Goal: Complete application form: Complete application form

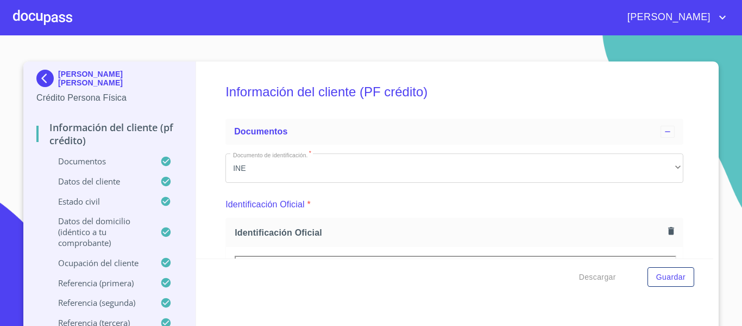
scroll to position [2935, 0]
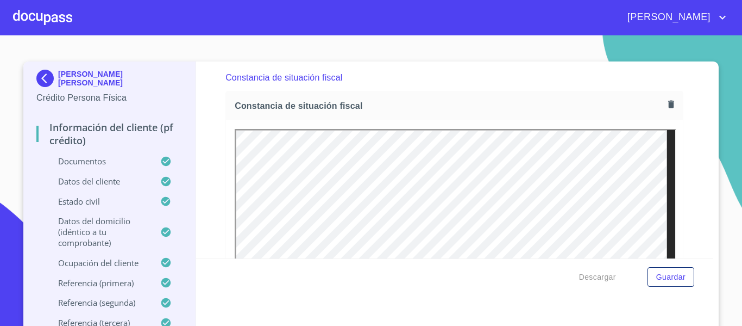
click at [48, 17] on div at bounding box center [42, 17] width 59 height 35
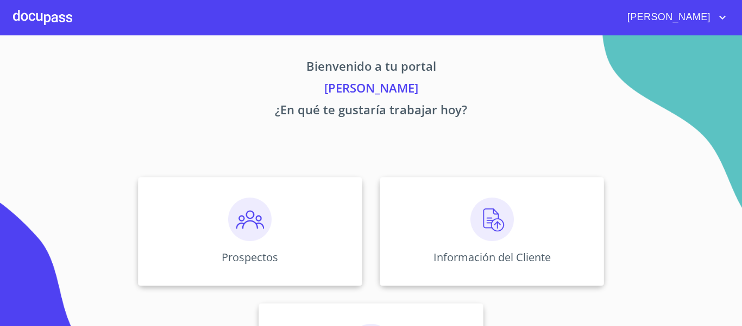
click at [238, 226] on img at bounding box center [249, 218] width 43 height 43
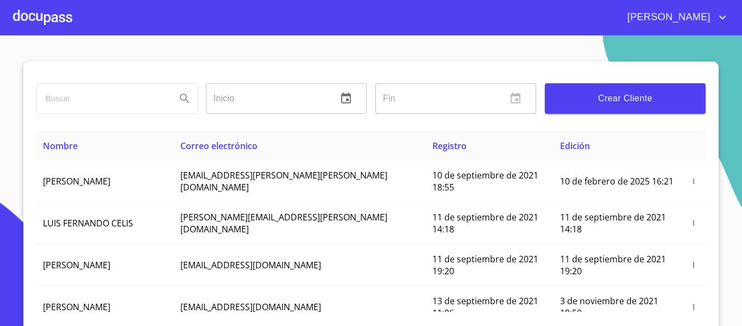
click at [43, 15] on div at bounding box center [42, 17] width 59 height 35
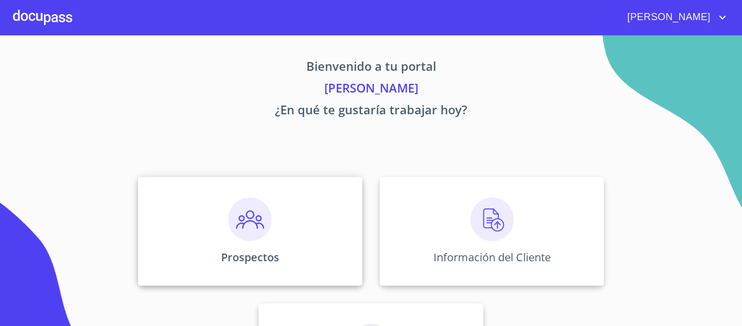
click at [246, 220] on img at bounding box center [249, 218] width 43 height 43
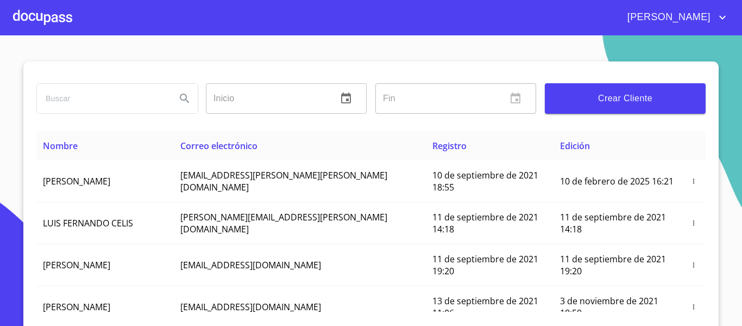
click at [570, 101] on span "Crear Cliente" at bounding box center [625, 98] width 143 height 15
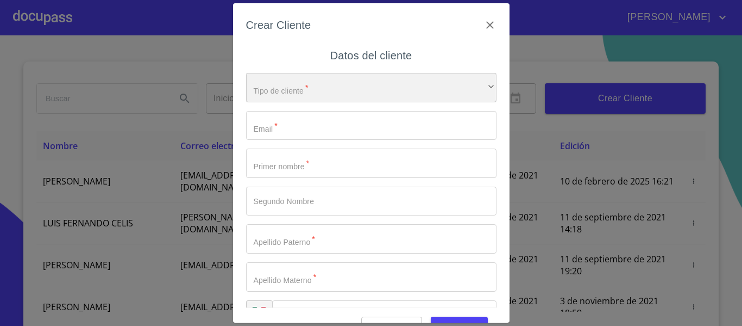
click at [379, 85] on div "​" at bounding box center [371, 87] width 251 height 29
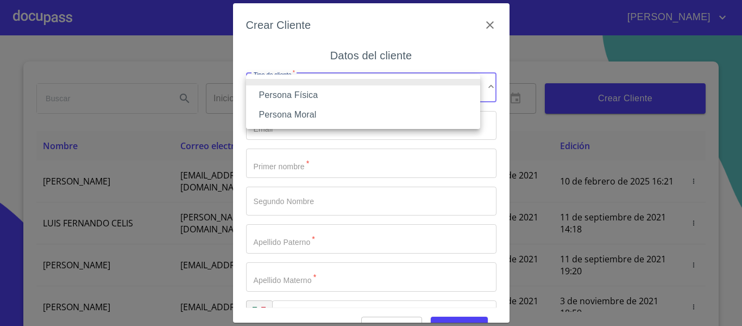
click at [304, 95] on li "Persona Física" at bounding box center [363, 95] width 234 height 20
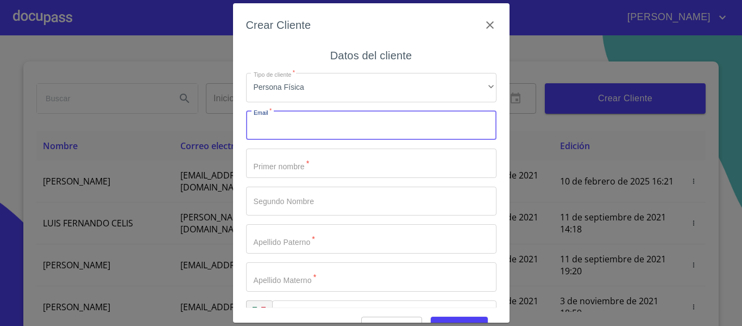
click at [316, 124] on input "Tipo de cliente   *" at bounding box center [371, 125] width 251 height 29
click at [263, 129] on input "stp_richardb@hotmail.com" at bounding box center [352, 125] width 213 height 29
type input "stb_richardb@hotmail.com"
click at [280, 161] on input "Tipo de cliente   *" at bounding box center [371, 162] width 251 height 29
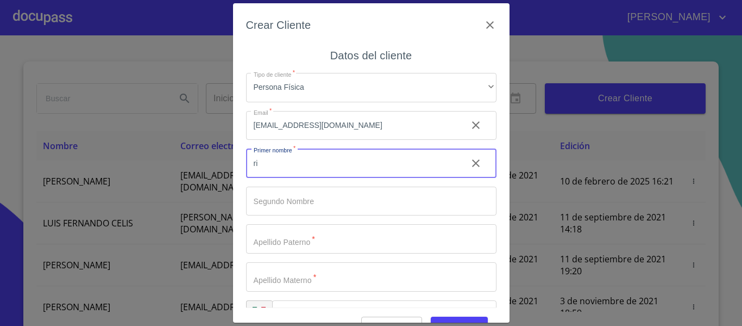
type input "r"
type input "[PERSON_NAME]"
click at [313, 199] on input "Tipo de cliente   *" at bounding box center [371, 200] width 251 height 29
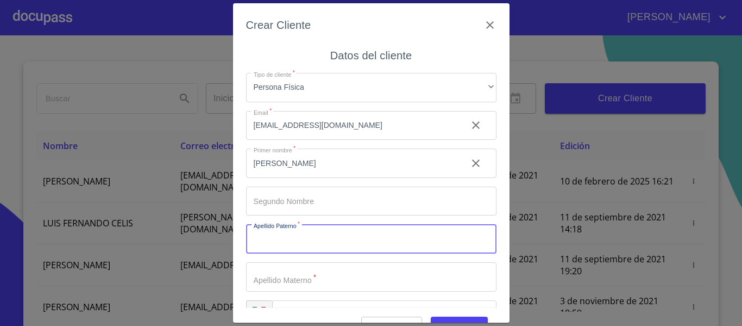
click at [305, 242] on input "Tipo de cliente   *" at bounding box center [371, 238] width 251 height 29
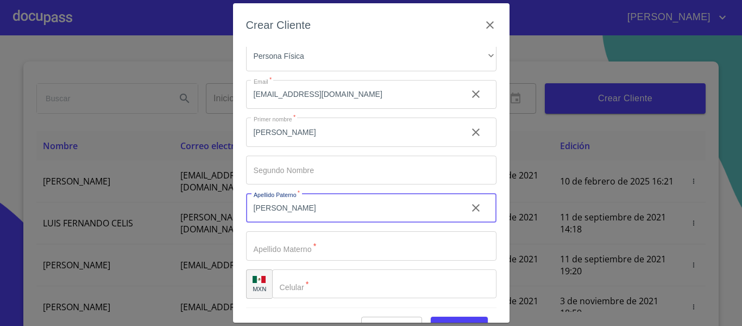
type input "[PERSON_NAME]"
click at [293, 253] on input "Tipo de cliente   *" at bounding box center [371, 245] width 251 height 29
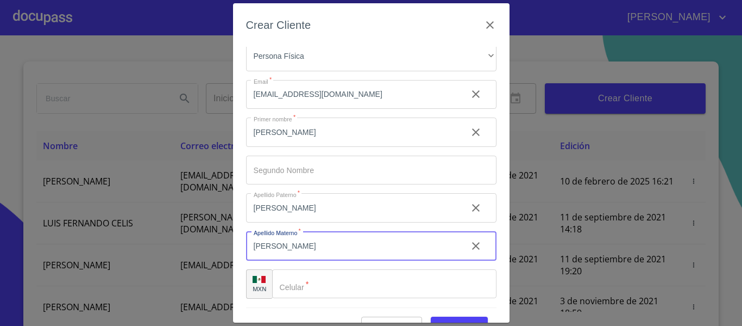
scroll to position [27, 0]
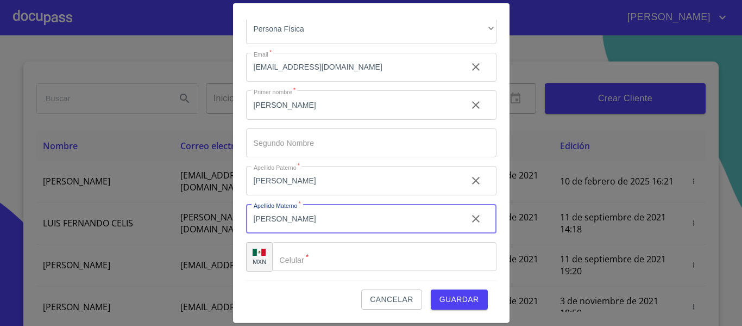
type input "[PERSON_NAME]"
click at [293, 253] on div "​" at bounding box center [384, 256] width 224 height 29
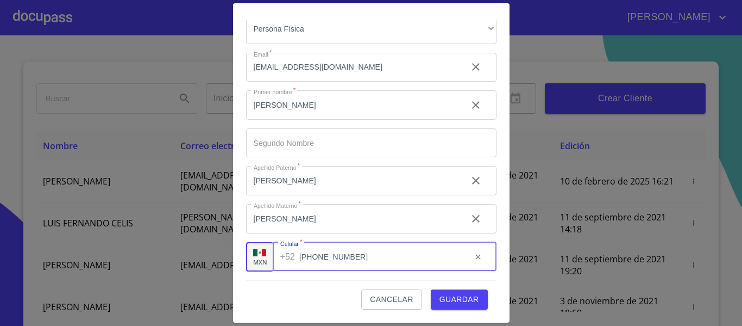
type input "[PHONE_NUMBER]"
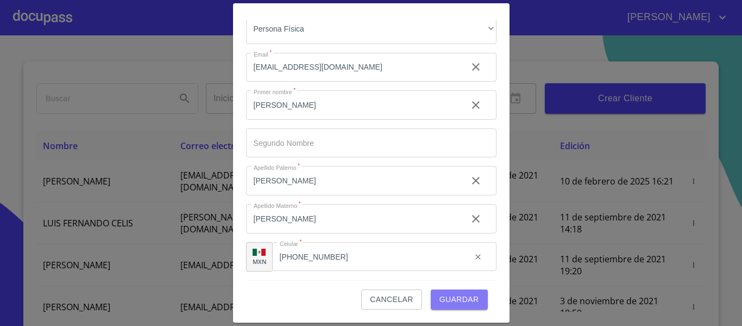
click at [442, 293] on span "Guardar" at bounding box center [460, 299] width 40 height 14
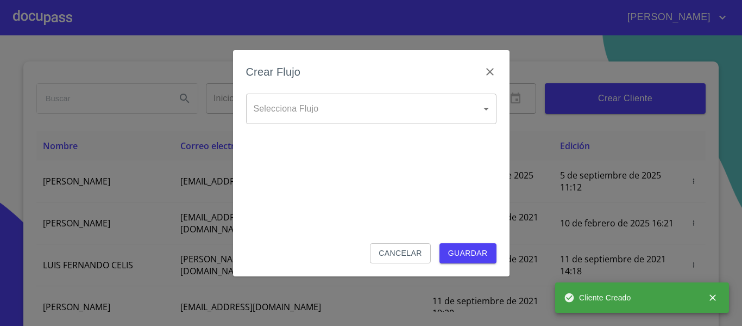
click at [463, 109] on body "Gabriel Inicio ​ Fin ​ Crear Cliente Nombre Correo electrónico Registro Edición…" at bounding box center [371, 163] width 742 height 326
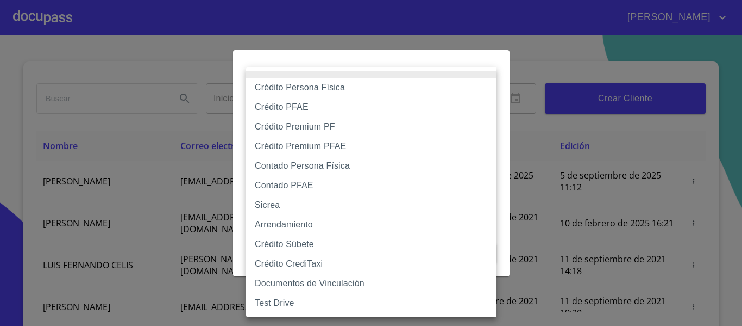
click at [302, 85] on li "Crédito Persona Física" at bounding box center [371, 88] width 251 height 20
type input "6009fb3c7d1714eb8809aa97"
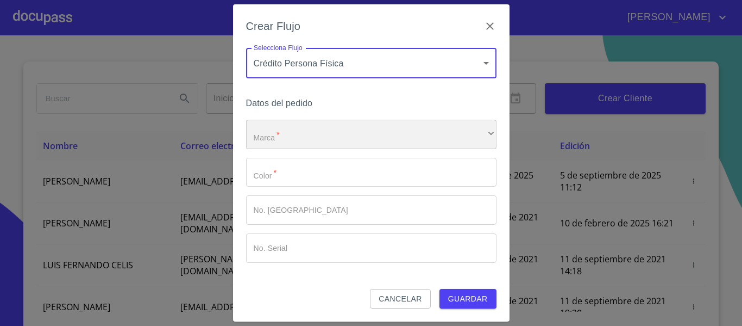
click at [324, 140] on div "​" at bounding box center [371, 134] width 251 height 29
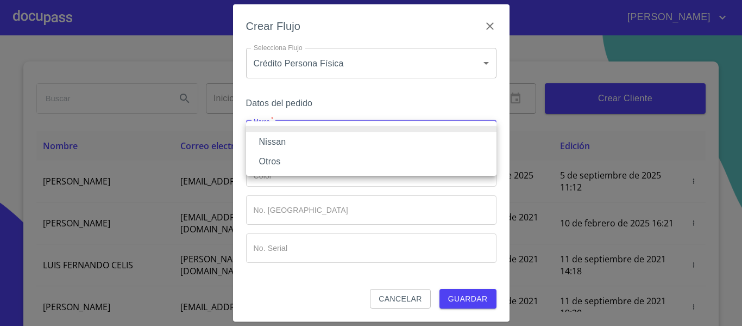
click at [303, 138] on li "Nissan" at bounding box center [371, 142] width 251 height 20
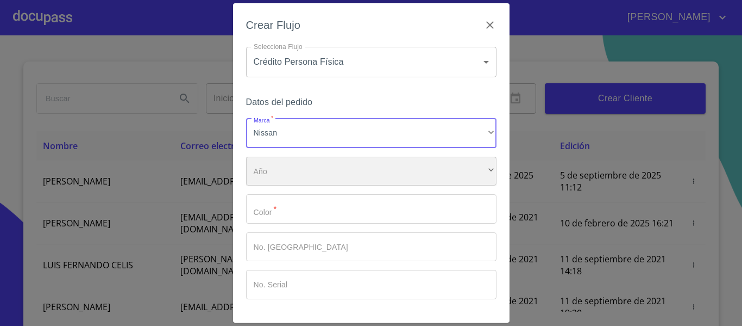
click at [305, 158] on div "​" at bounding box center [371, 171] width 251 height 29
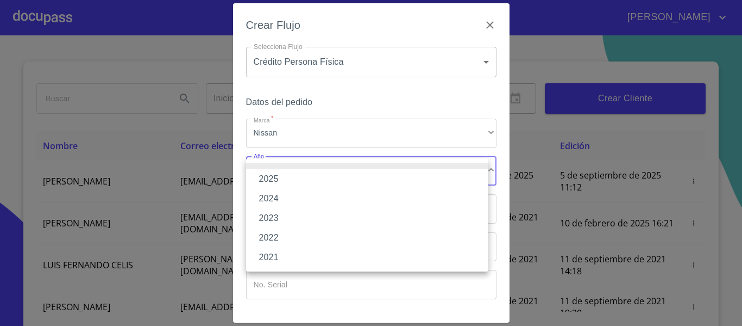
click at [298, 180] on li "2025" at bounding box center [367, 179] width 242 height 20
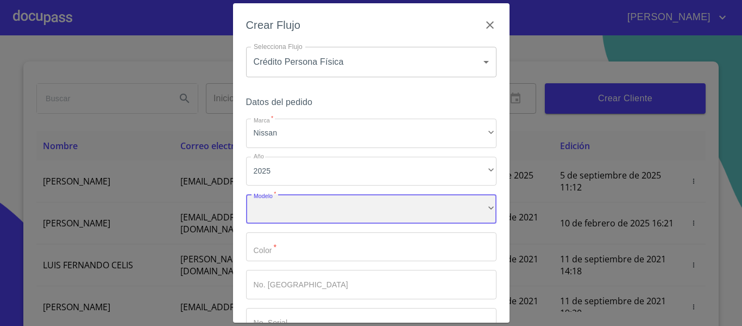
click at [304, 205] on div "​" at bounding box center [371, 208] width 251 height 29
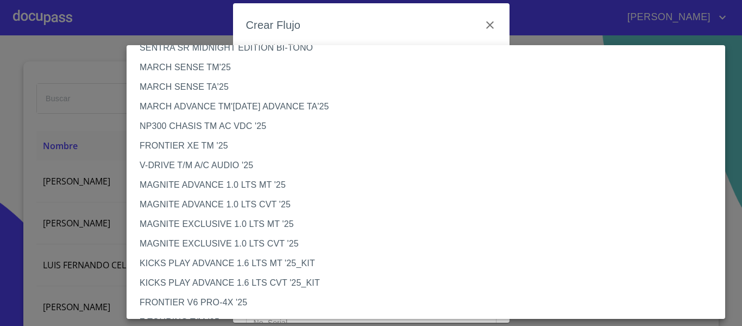
scroll to position [54, 0]
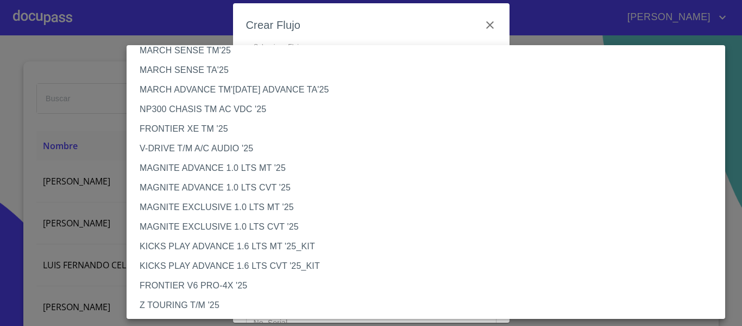
click at [209, 145] on li "V-DRIVE T/M A/C AUDIO '25" at bounding box center [430, 149] width 607 height 20
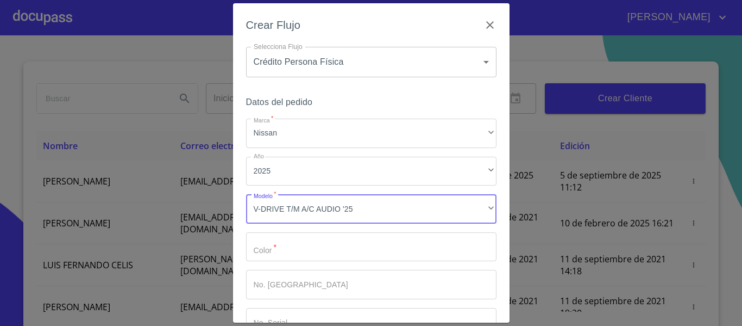
click at [309, 239] on input "Marca   *" at bounding box center [371, 246] width 251 height 29
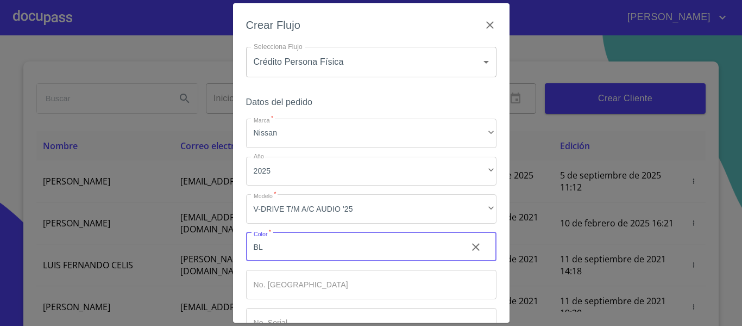
type input "B"
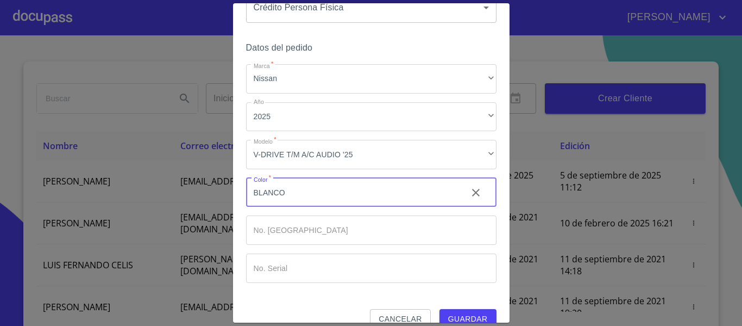
type input "BLANCO"
click at [305, 228] on input "Marca   *" at bounding box center [371, 229] width 251 height 29
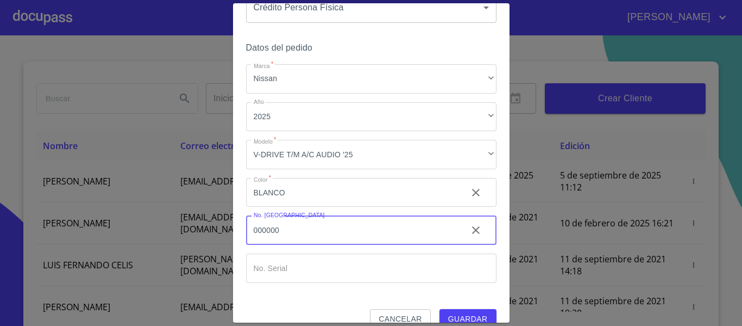
type input "000000"
click at [313, 263] on input "Marca   *" at bounding box center [371, 267] width 251 height 29
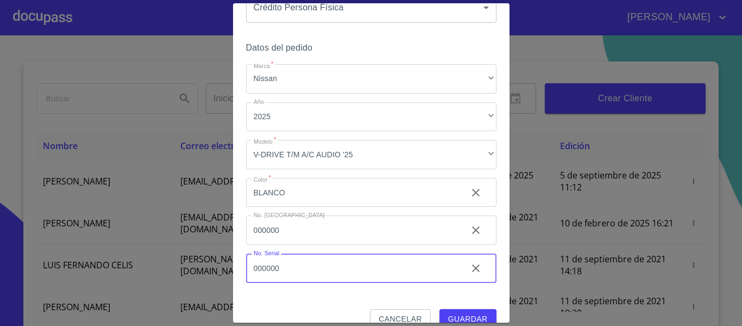
scroll to position [73, 0]
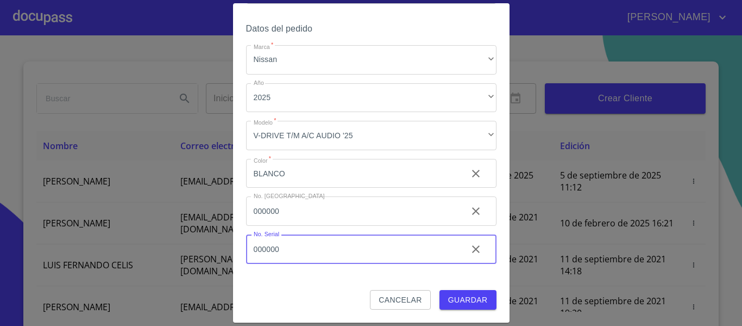
type input "000000"
click at [462, 294] on span "Guardar" at bounding box center [468, 300] width 40 height 14
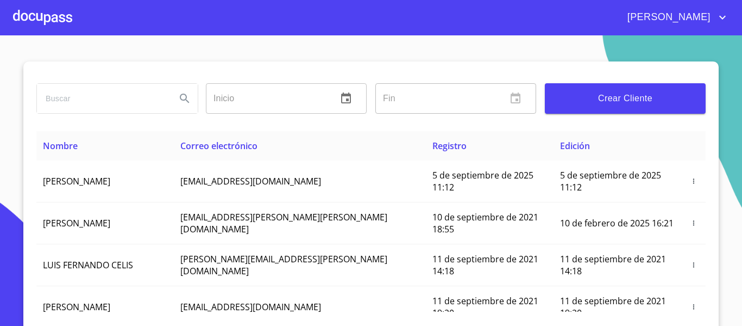
click at [30, 16] on div at bounding box center [42, 17] width 59 height 35
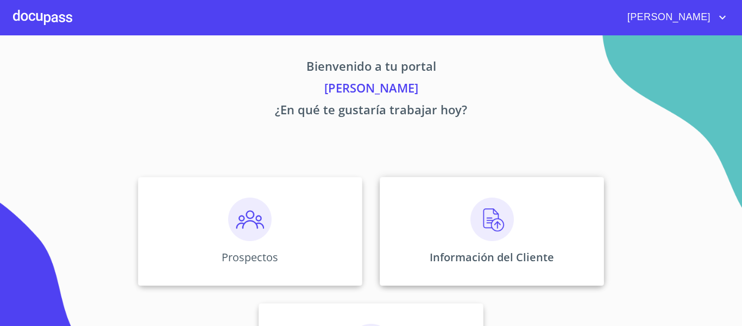
click at [480, 229] on img at bounding box center [492, 218] width 43 height 43
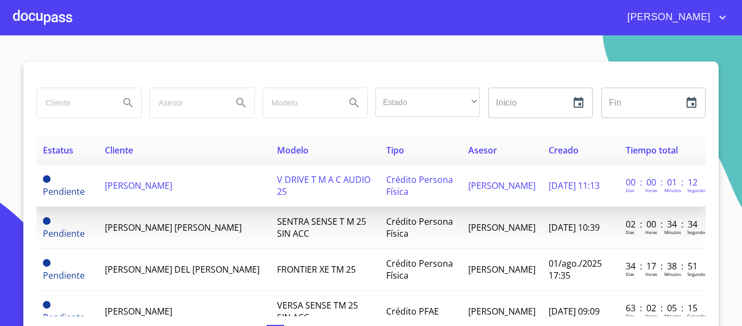
click at [163, 188] on span "[PERSON_NAME]" at bounding box center [138, 185] width 67 height 12
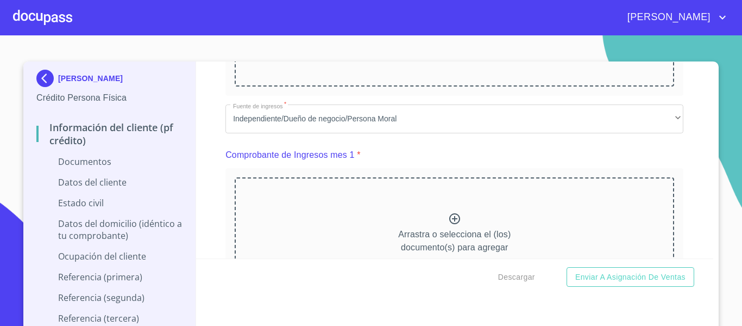
scroll to position [445, 0]
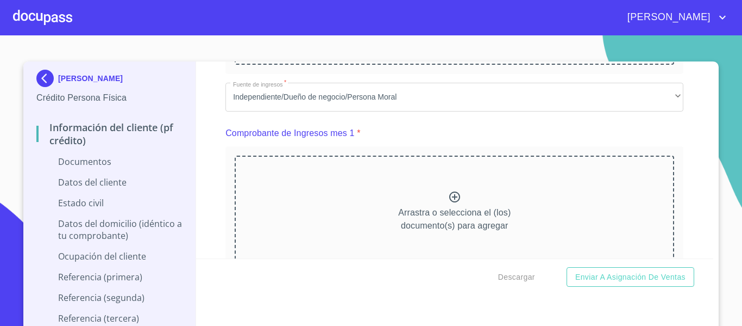
click at [212, 171] on div "Información del cliente (PF crédito) Documentos Documento de identificación.   …" at bounding box center [455, 159] width 518 height 197
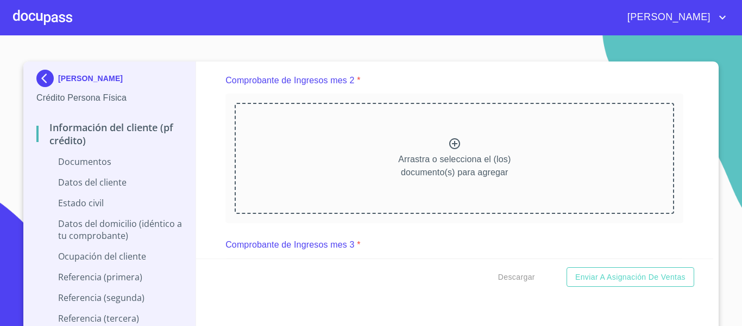
scroll to position [608, 0]
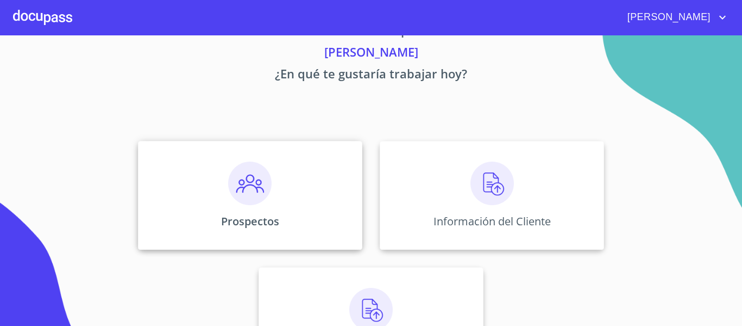
scroll to position [54, 0]
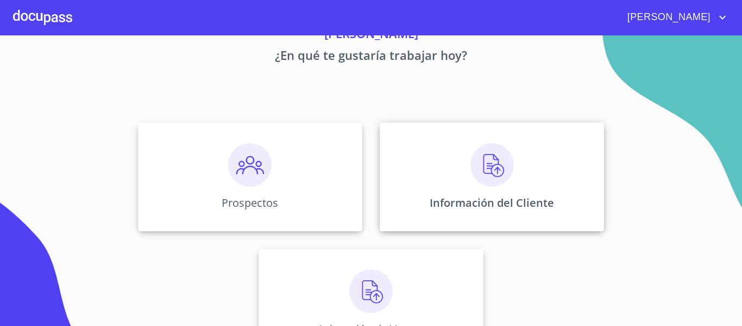
click at [479, 166] on img at bounding box center [492, 164] width 43 height 43
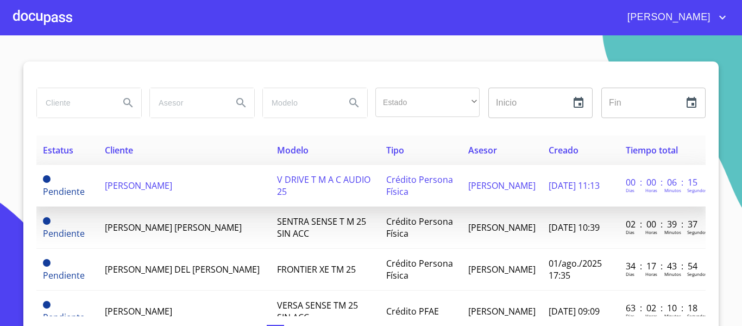
click at [134, 185] on span "[PERSON_NAME]" at bounding box center [138, 185] width 67 height 12
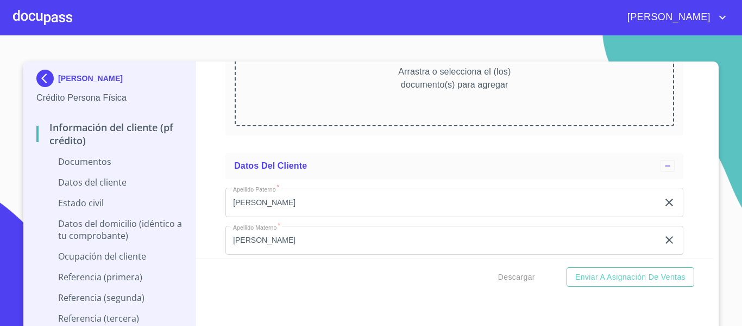
scroll to position [2500, 0]
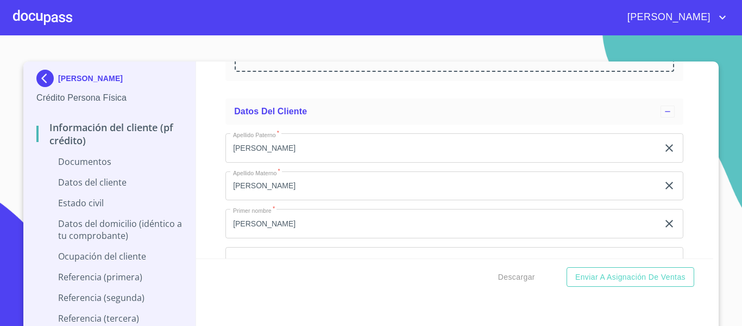
click at [197, 173] on div "Información del cliente (PF crédito) Documentos Documento de identificación.   …" at bounding box center [455, 159] width 518 height 197
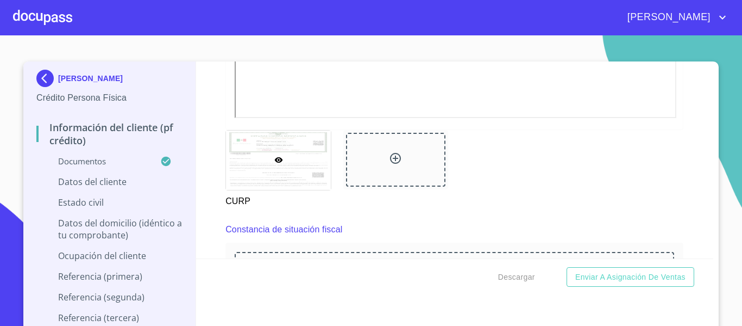
click at [206, 210] on div "Información del cliente (PF crédito) Documentos Documento de identificación.   …" at bounding box center [455, 159] width 518 height 197
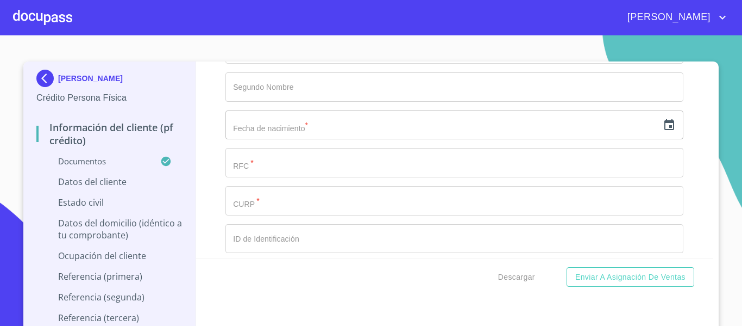
scroll to position [2989, 0]
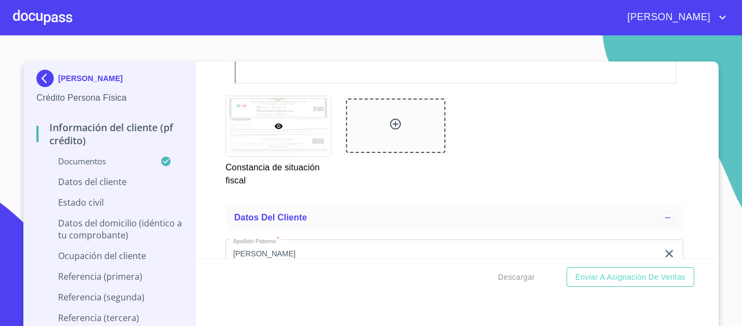
click at [217, 202] on div "Información del cliente (PF crédito) Documentos Documento de identificación.   …" at bounding box center [455, 159] width 518 height 197
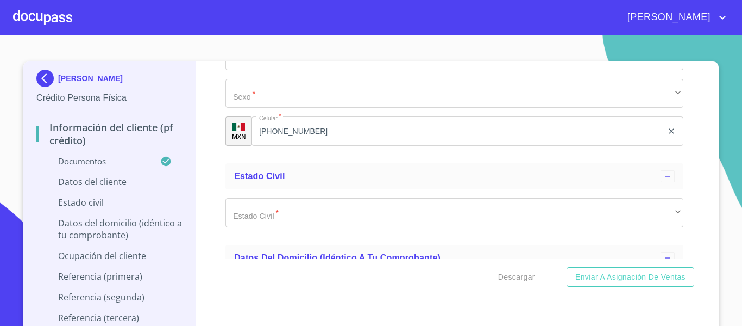
scroll to position [3587, 0]
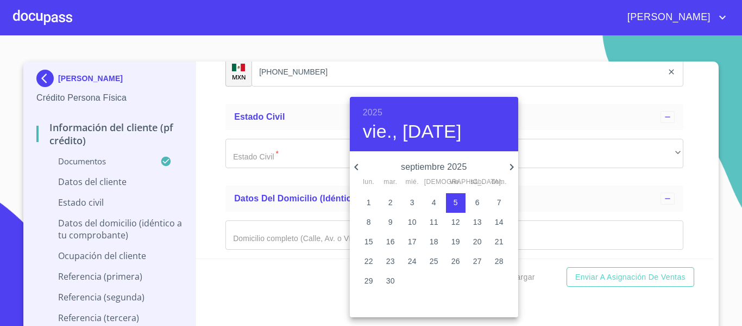
click at [358, 166] on icon "button" at bounding box center [356, 166] width 13 height 13
click at [380, 114] on h6 "2025" at bounding box center [373, 112] width 20 height 15
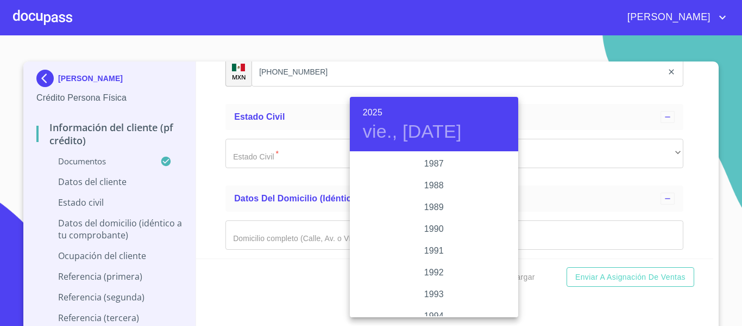
scroll to position [1239, 0]
click at [415, 206] on div "1984" at bounding box center [434, 207] width 168 height 22
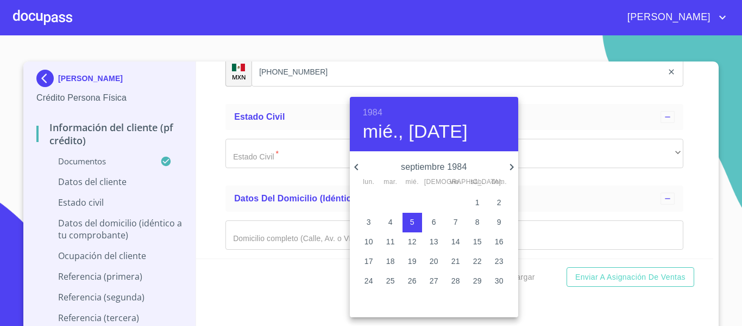
click at [362, 164] on icon "button" at bounding box center [356, 166] width 13 height 13
click at [372, 238] on p "11" at bounding box center [369, 241] width 9 height 11
type input "11 de jun. de 1984"
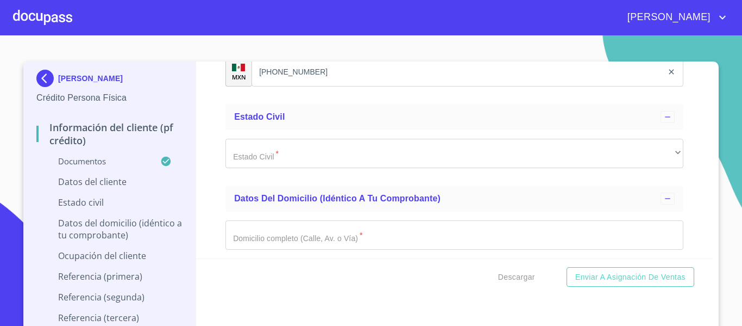
type input "BELR840611EG0"
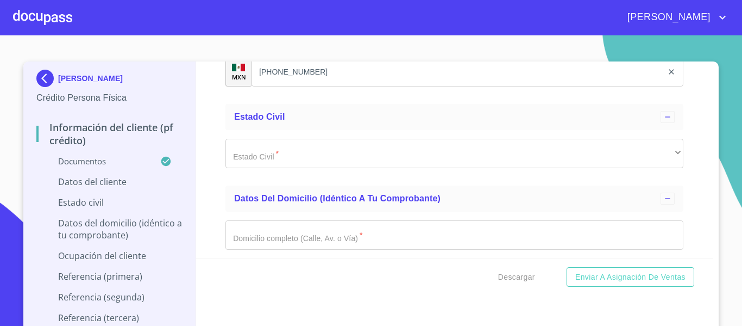
paste input "BELR840611EG0"
type input "BELR840611HJCNNC05"
click at [211, 258] on div "Descargar Enviar a Asignación de Ventas" at bounding box center [455, 276] width 518 height 37
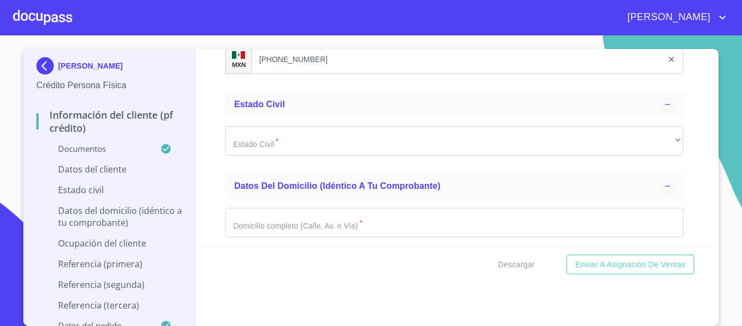
scroll to position [3642, 0]
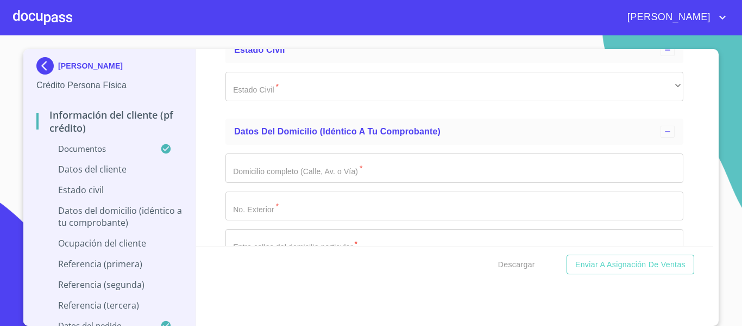
type input "2160971152"
click at [205, 211] on div "Información del cliente (PF crédito) Documentos Documento de identificación.   …" at bounding box center [455, 147] width 518 height 197
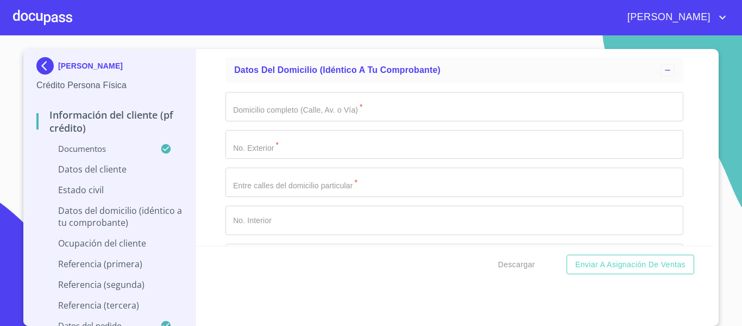
scroll to position [3750, 0]
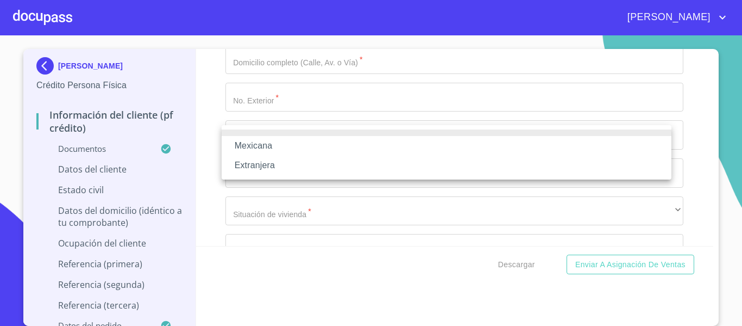
click at [239, 147] on li "Mexicana" at bounding box center [447, 146] width 450 height 20
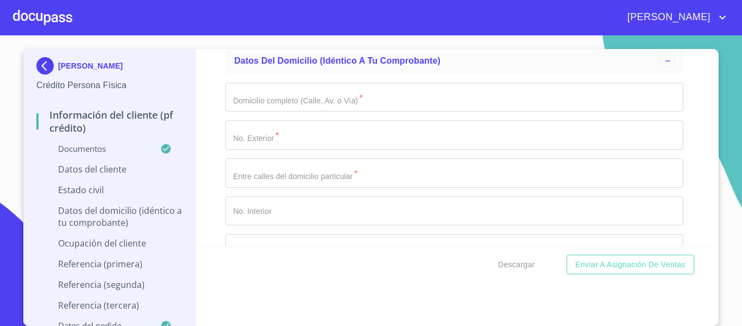
scroll to position [3805, 0]
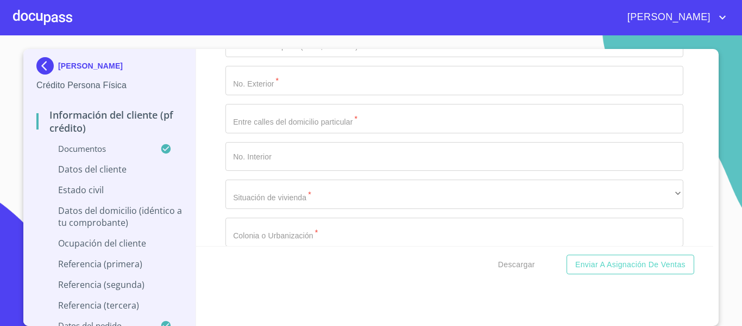
type input "[GEOGRAPHIC_DATA]"
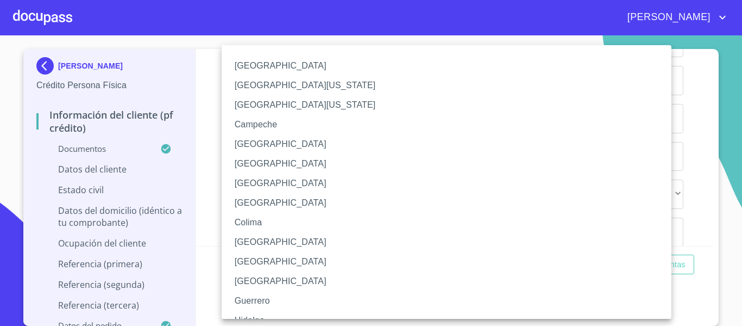
scroll to position [54, 0]
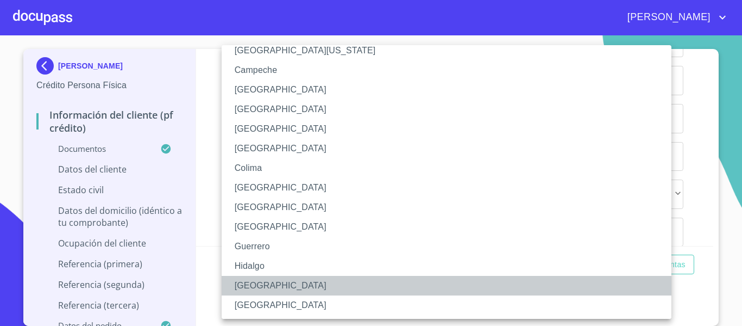
click at [251, 281] on li "[GEOGRAPHIC_DATA]" at bounding box center [451, 286] width 458 height 20
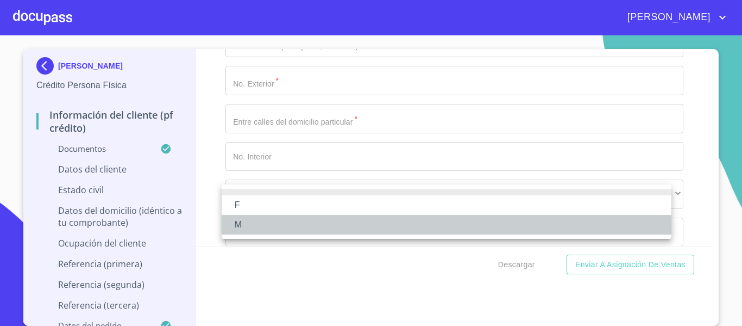
click at [240, 218] on li "M" at bounding box center [447, 225] width 450 height 20
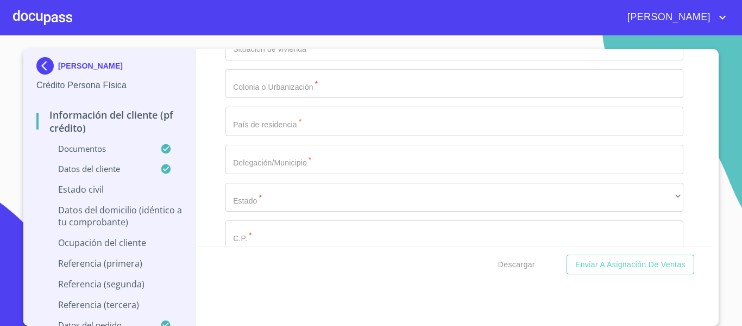
scroll to position [3968, 0]
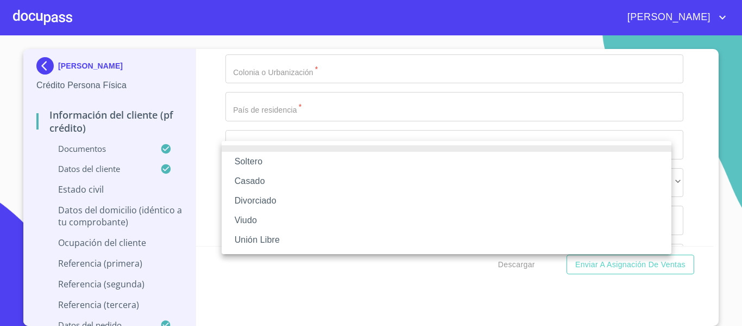
click at [210, 179] on div at bounding box center [371, 163] width 742 height 326
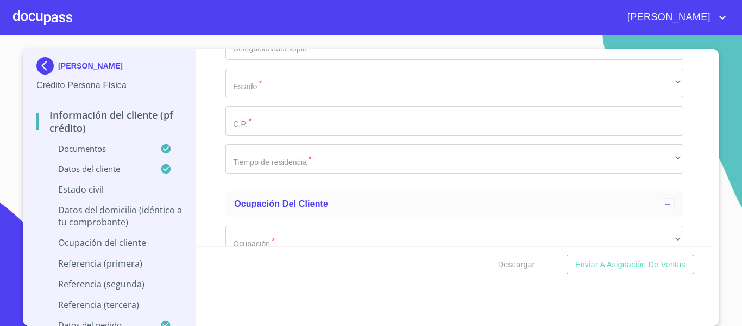
scroll to position [4076, 0]
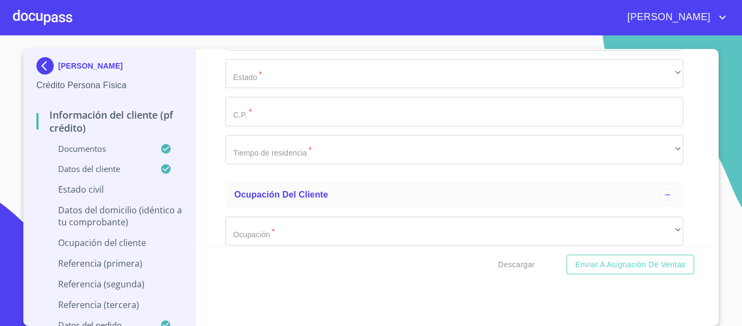
type input "a"
type input "[PERSON_NAME]"
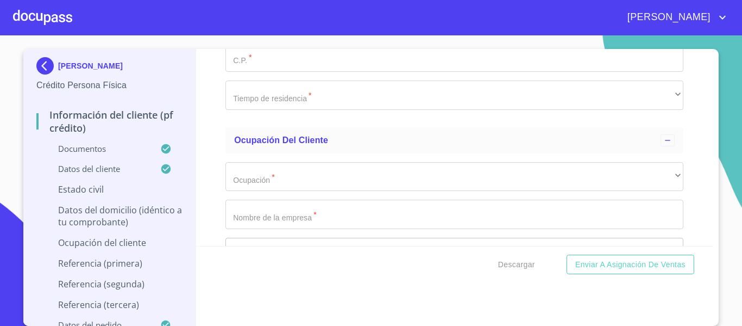
type input "4403"
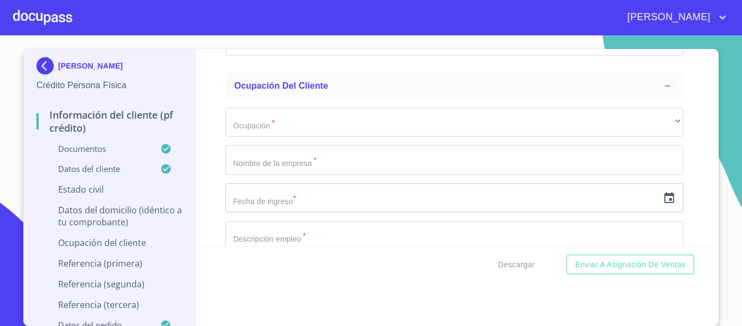
type input "[PERSON_NAME] Y CALLE [PERSON_NAME]"
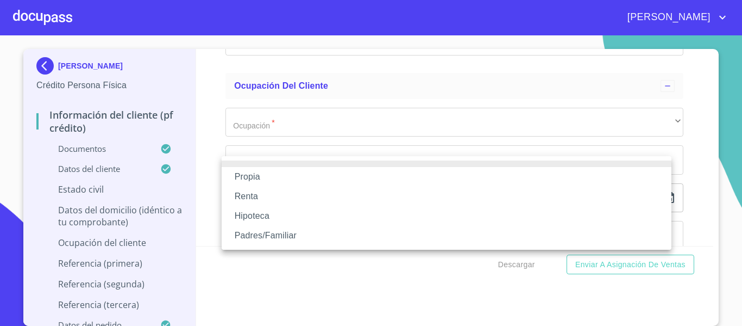
click at [268, 173] on li "Propia" at bounding box center [447, 177] width 450 height 20
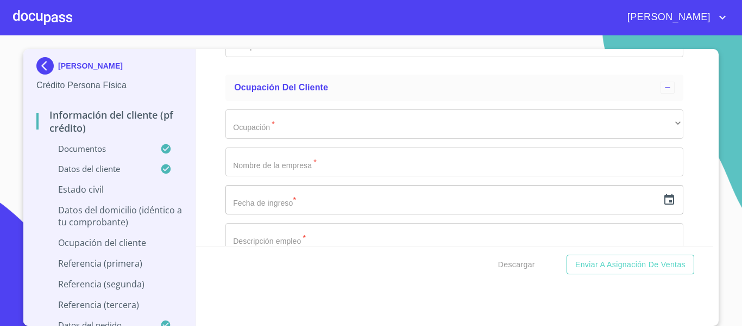
scroll to position [4239, 0]
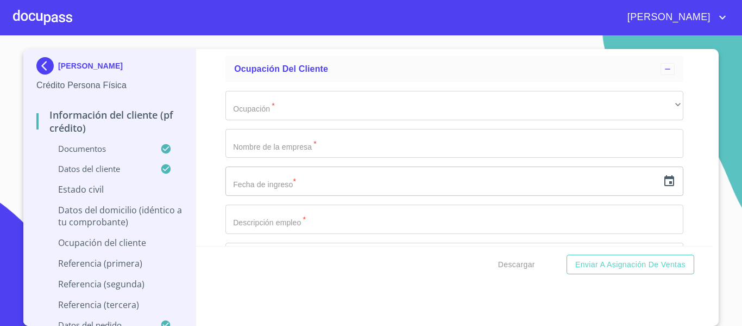
type input "$1,500,000"
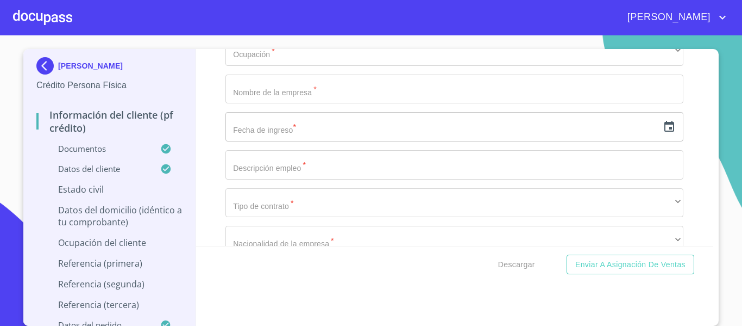
type input "5 [PERSON_NAME]"
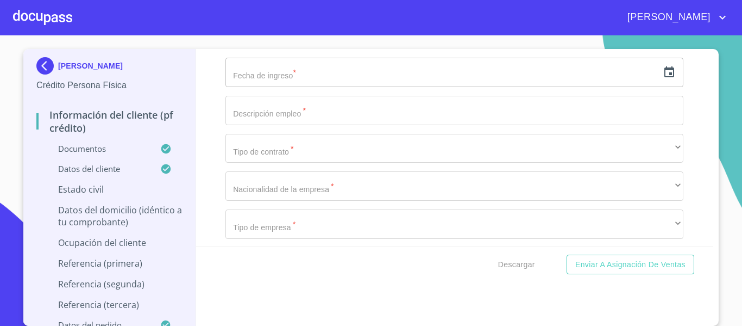
type input "[GEOGRAPHIC_DATA]"
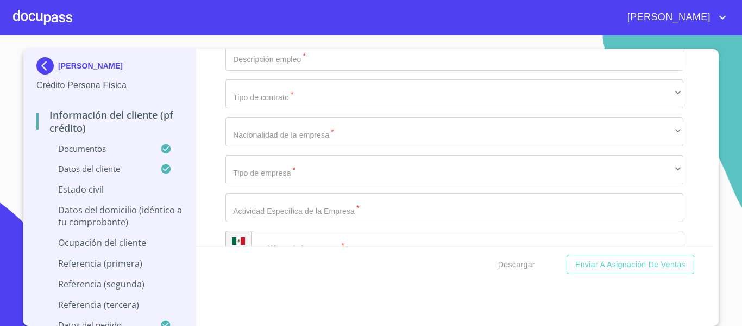
type input "[GEOGRAPHIC_DATA]"
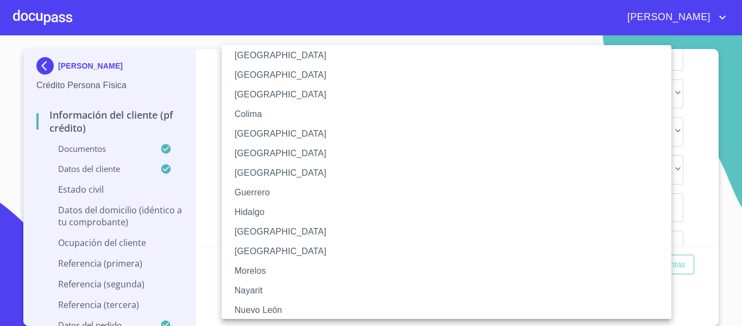
scroll to position [109, 0]
click at [249, 229] on li "[GEOGRAPHIC_DATA]" at bounding box center [451, 231] width 458 height 20
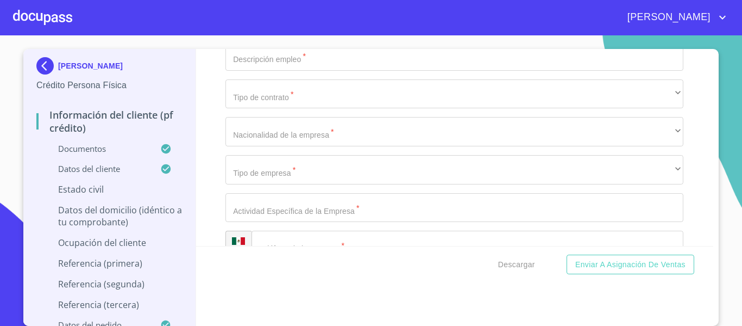
type input "44970"
click at [217, 207] on div "Información del cliente (PF crédito) Documentos Documento de identificación.   …" at bounding box center [455, 147] width 518 height 197
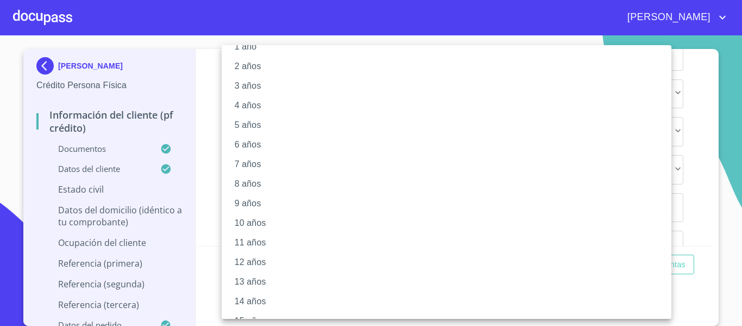
scroll to position [54, 0]
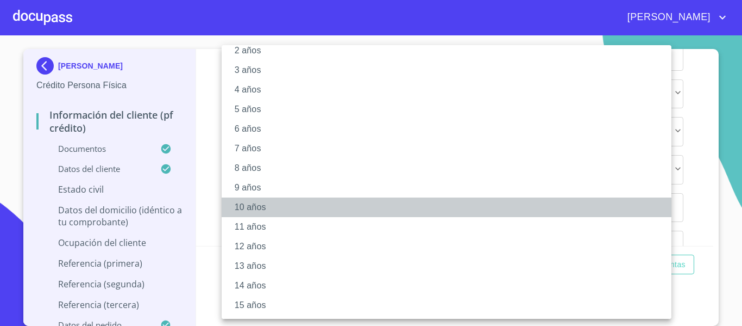
click at [249, 202] on li "10 años" at bounding box center [451, 207] width 458 height 20
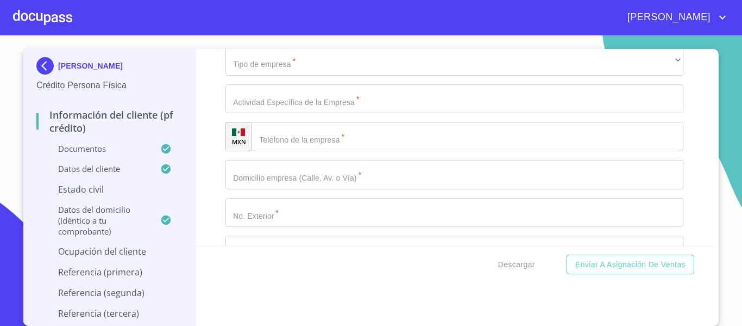
scroll to position [4565, 0]
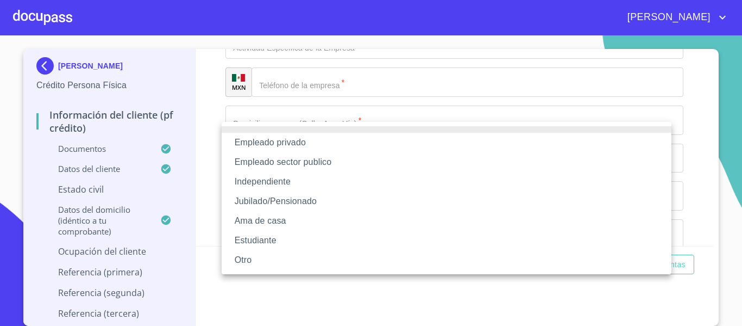
click at [202, 142] on div at bounding box center [371, 163] width 742 height 326
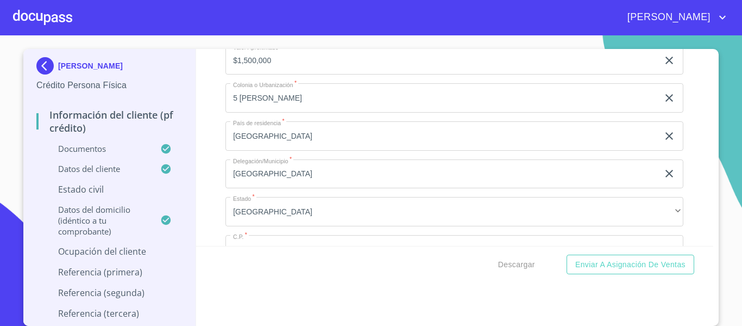
scroll to position [3968, 0]
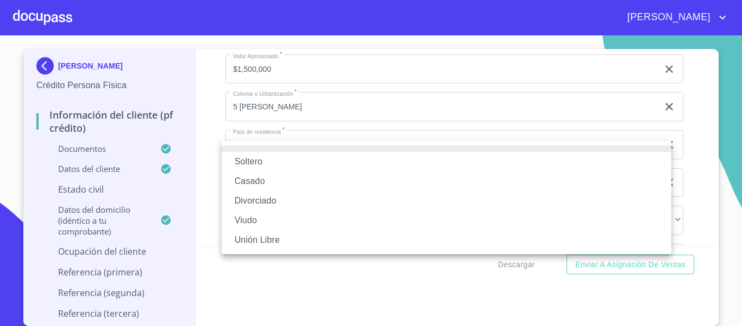
click at [246, 159] on li "Soltero" at bounding box center [447, 162] width 450 height 20
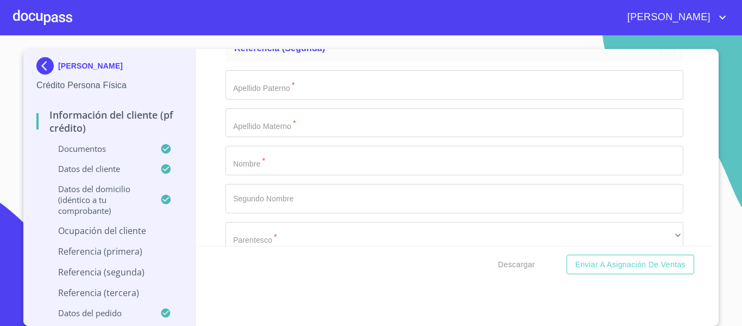
scroll to position [5381, 0]
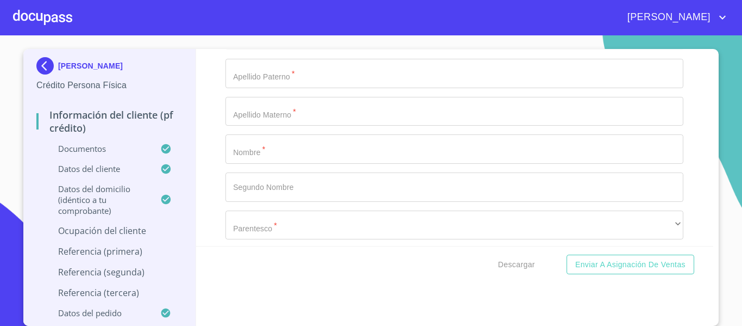
type input "[PERSON_NAME]"
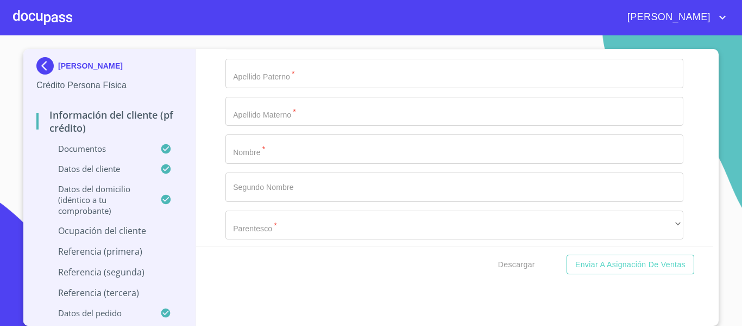
scroll to position [5435, 0]
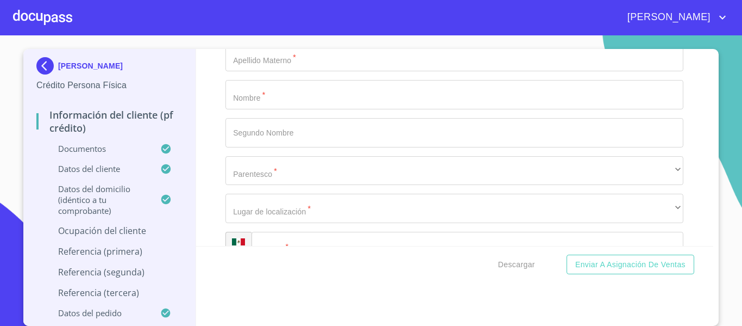
type input "[PERSON_NAME]"
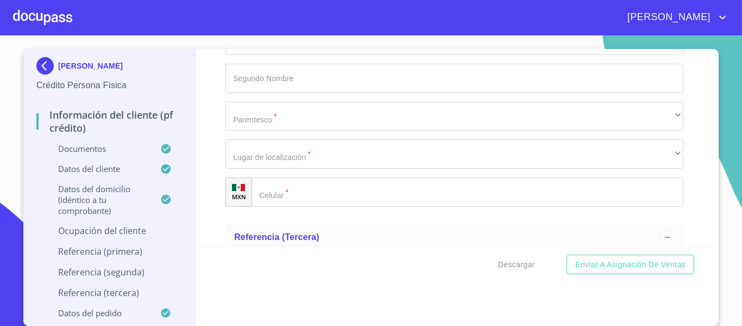
type input "[PERSON_NAME]"
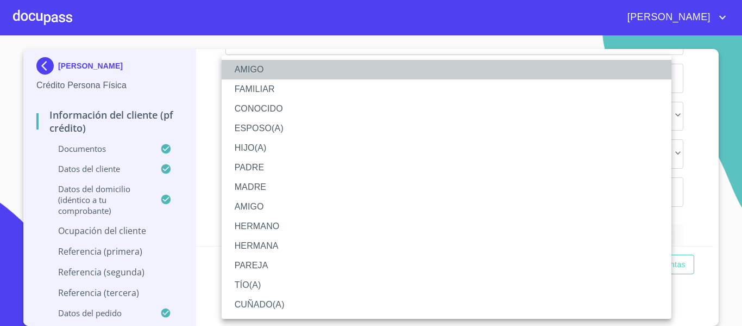
click at [242, 70] on li "AMIGO" at bounding box center [447, 70] width 450 height 20
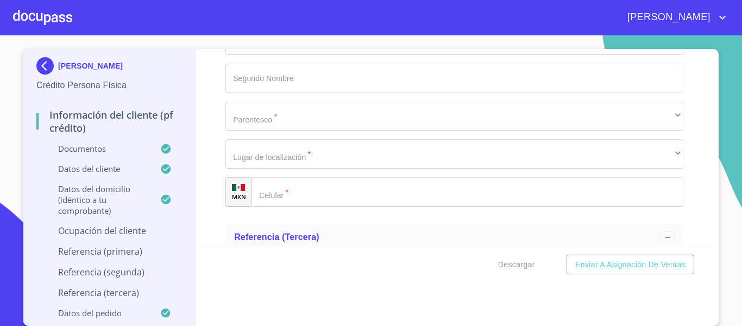
scroll to position [5544, 0]
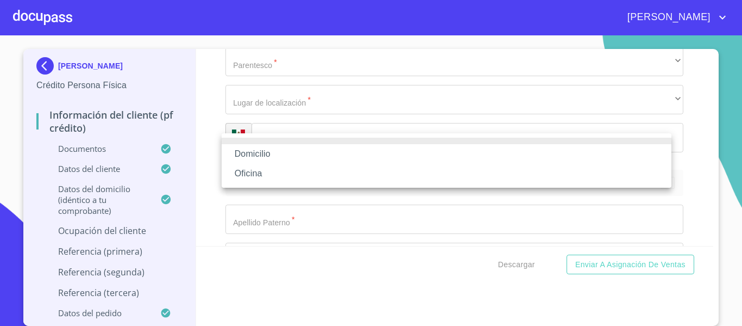
click at [240, 145] on li "Domicilio" at bounding box center [447, 154] width 450 height 20
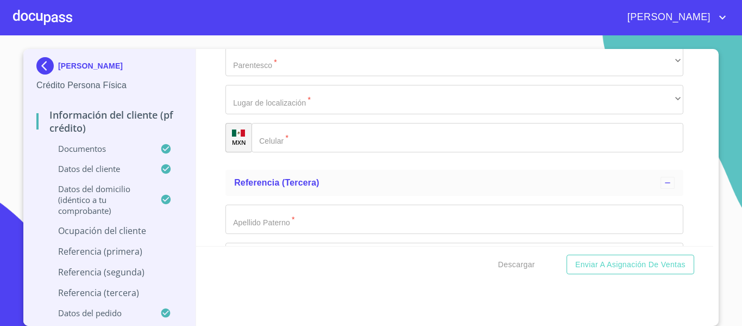
type input "[PHONE_NUMBER]"
click at [209, 215] on div "Información del cliente (PF crédito) Documentos Documento de identificación.   …" at bounding box center [455, 147] width 518 height 197
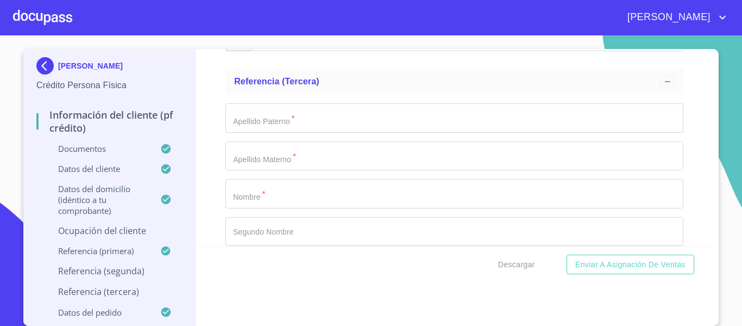
scroll to position [5653, 0]
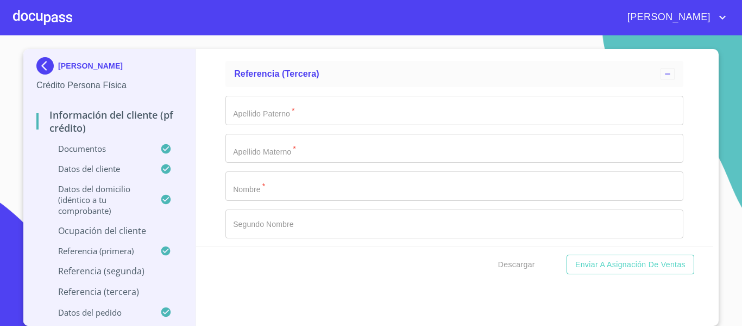
type input "[PERSON_NAME]"
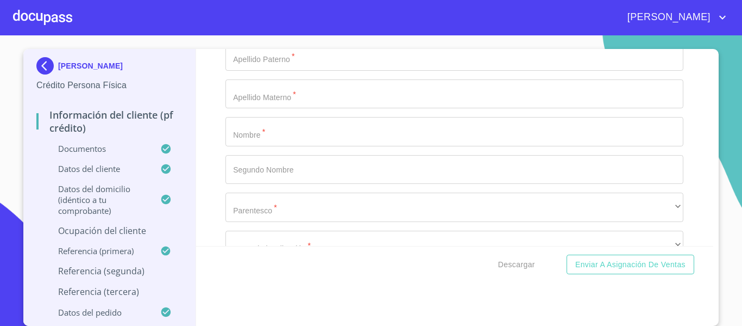
type input "[PERSON_NAME]"
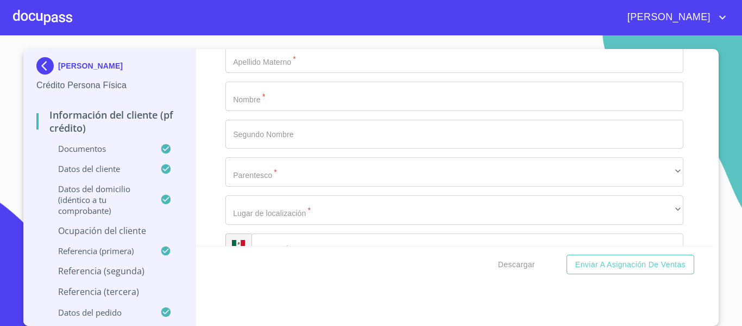
scroll to position [5761, 0]
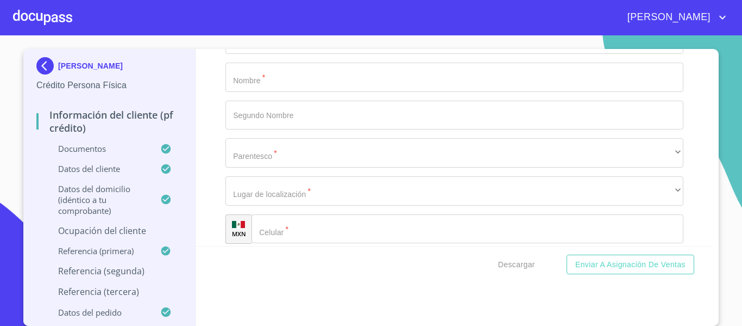
type input "[PERSON_NAME]"
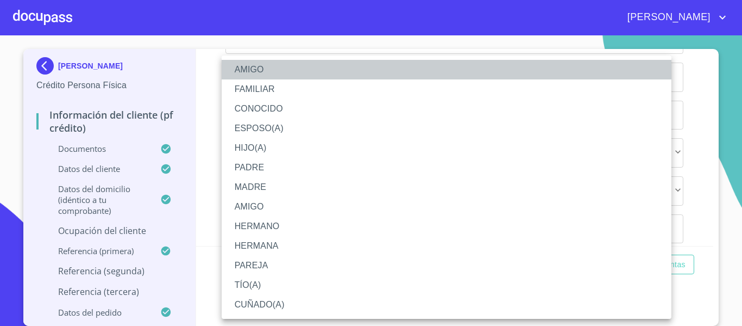
click at [248, 73] on li "AMIGO" at bounding box center [447, 70] width 450 height 20
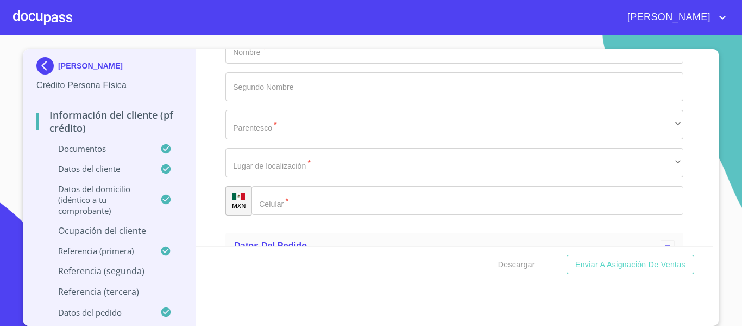
scroll to position [5816, 0]
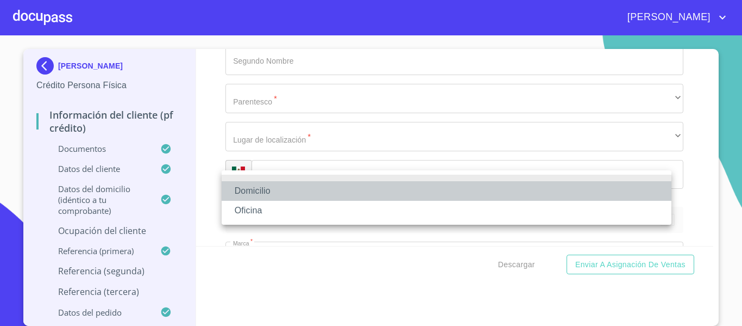
click at [258, 185] on li "Domicilio" at bounding box center [447, 191] width 450 height 20
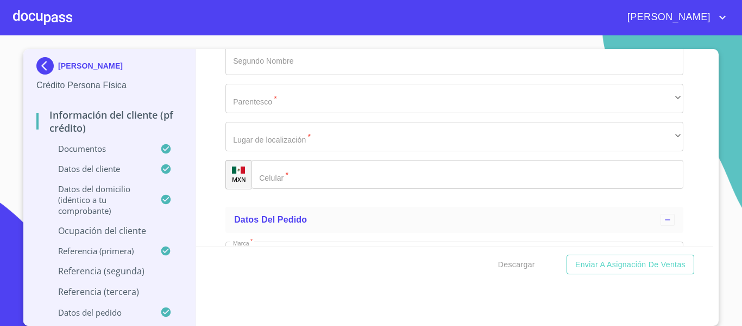
type input "[PHONE_NUMBER]"
click at [186, 220] on div "[PERSON_NAME] Crédito Persona Física Información del cliente (PF crédito) Docum…" at bounding box center [109, 187] width 173 height 277
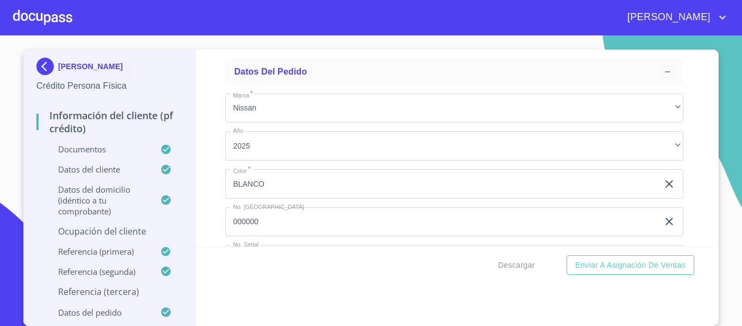
scroll to position [5979, 0]
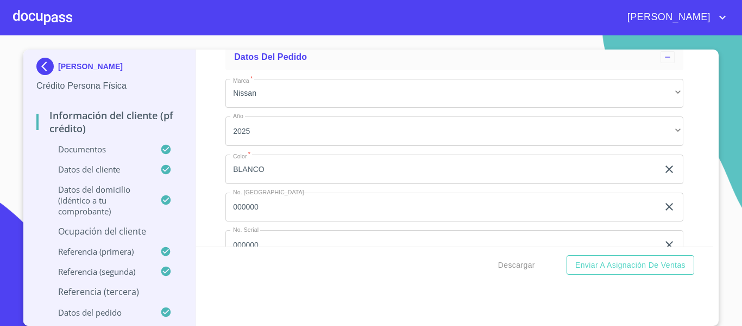
type input "[PERSON_NAME]"
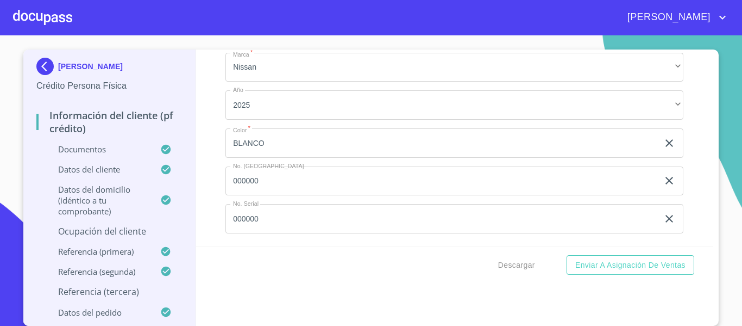
type input "[PERSON_NAME]"
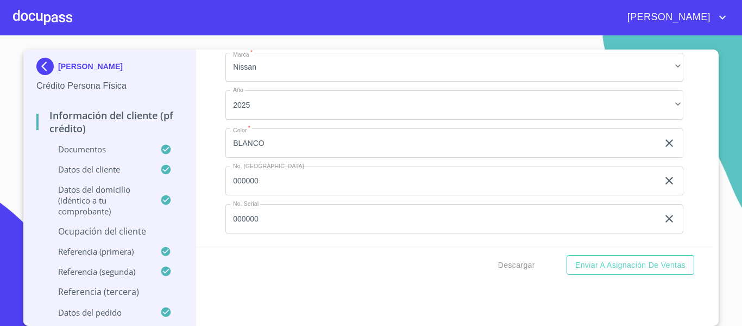
type input "[PERSON_NAME]"
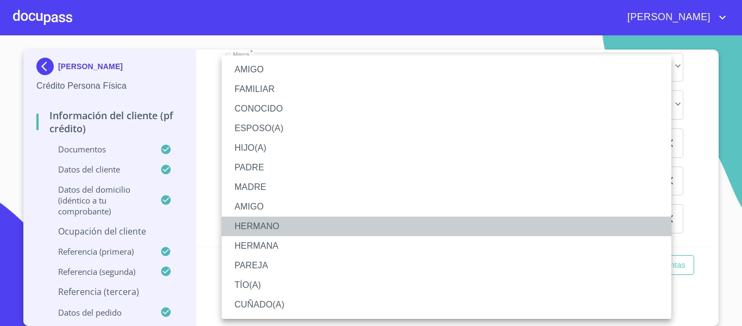
click at [251, 227] on li "HERMANO" at bounding box center [447, 226] width 450 height 20
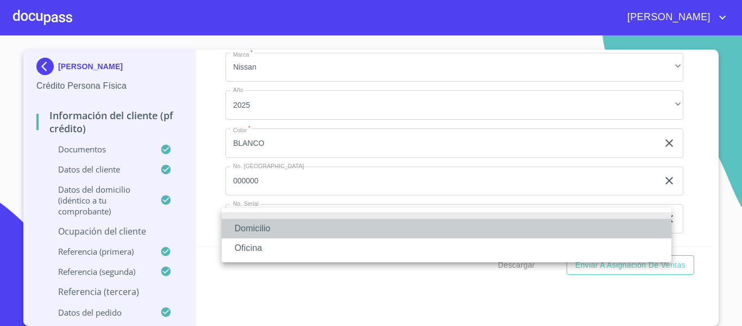
click at [249, 220] on li "Domicilio" at bounding box center [447, 228] width 450 height 20
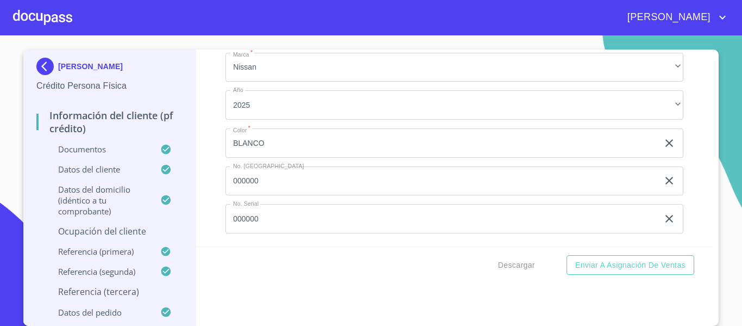
scroll to position [6196, 0]
type input "[PHONE_NUMBER]"
click at [212, 187] on div "Información del cliente (PF crédito) Documentos Documento de identificación.   …" at bounding box center [455, 147] width 518 height 197
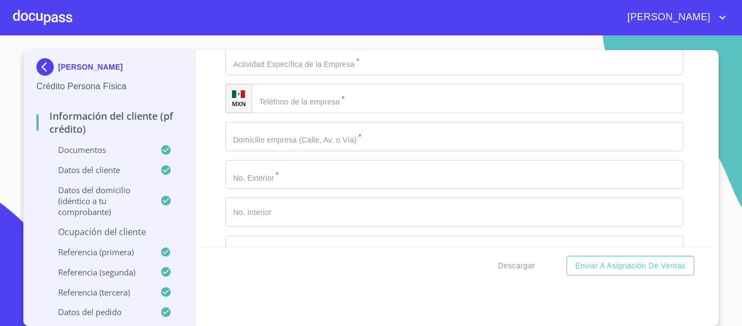
scroll to position [4567, 0]
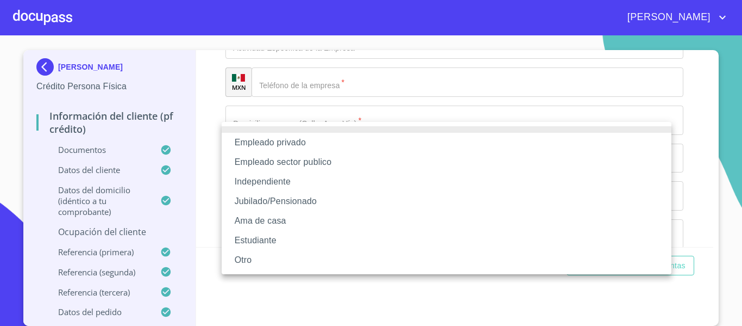
click at [285, 145] on li "Empleado privado" at bounding box center [447, 143] width 450 height 20
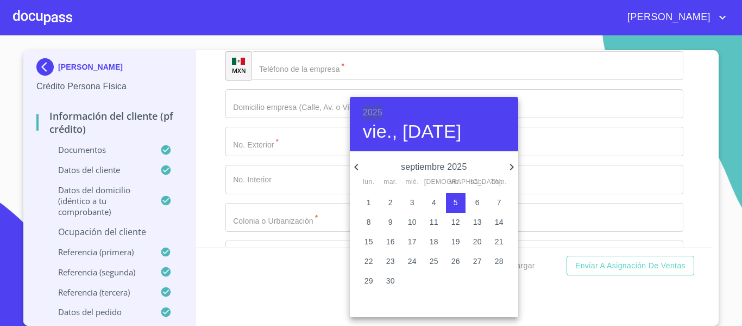
click at [372, 116] on h6 "2025" at bounding box center [373, 112] width 20 height 15
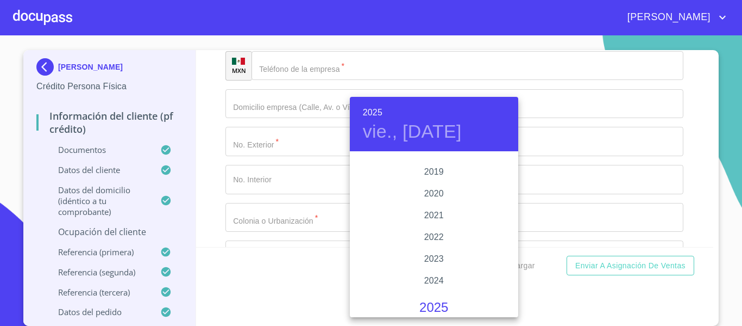
scroll to position [2054, 0]
click at [432, 238] on div "2023" at bounding box center [434, 240] width 168 height 22
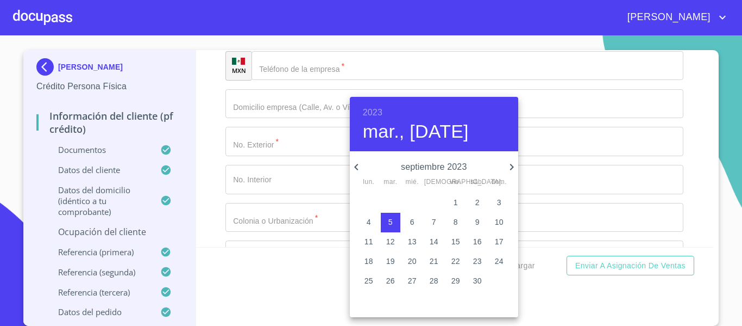
click at [507, 162] on icon "button" at bounding box center [511, 166] width 13 height 13
click at [496, 240] on p "15" at bounding box center [499, 241] width 9 height 11
click at [367, 259] on p "16" at bounding box center [369, 260] width 9 height 11
type input "16 de oct. de 2023"
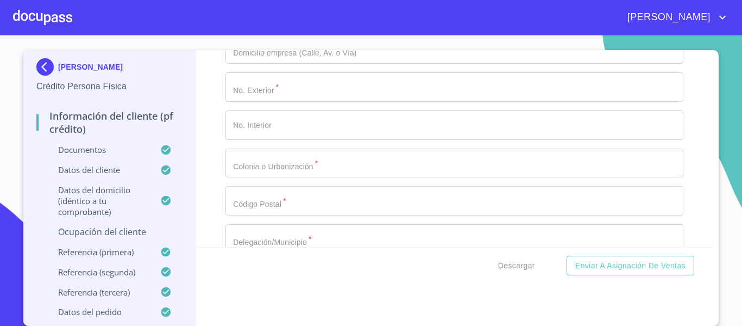
type input "CORDINADOR REGIONAL"
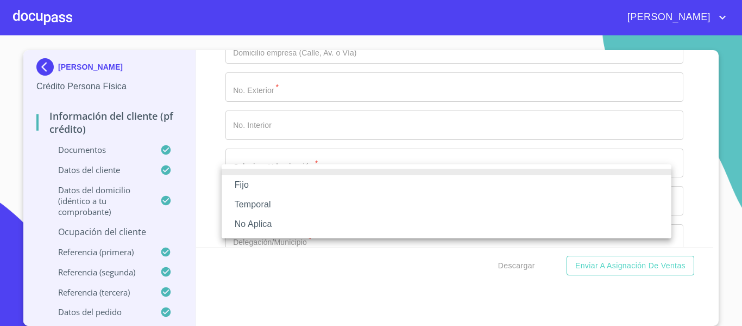
click at [272, 177] on li "Fijo" at bounding box center [447, 185] width 450 height 20
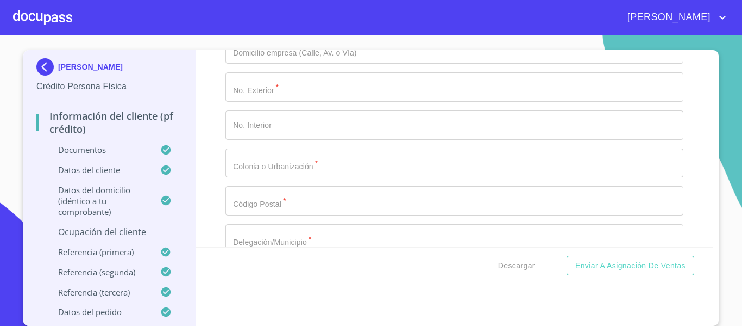
scroll to position [4730, 0]
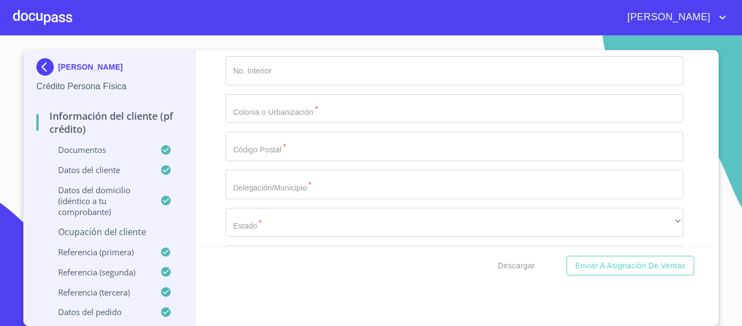
type input "22000"
click at [220, 199] on div "Información del cliente (PF crédito) Documentos Documento de identificación.   …" at bounding box center [455, 148] width 518 height 197
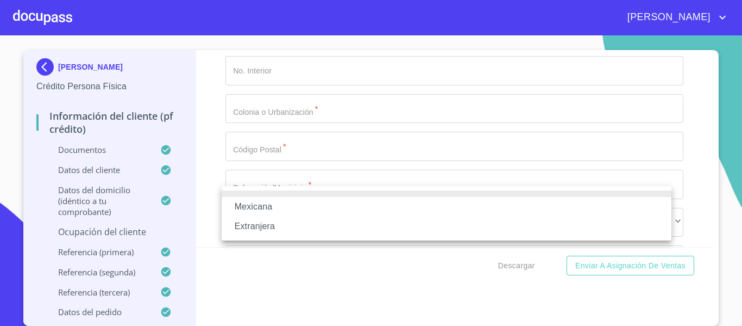
click at [248, 203] on li "Mexicana" at bounding box center [447, 207] width 450 height 20
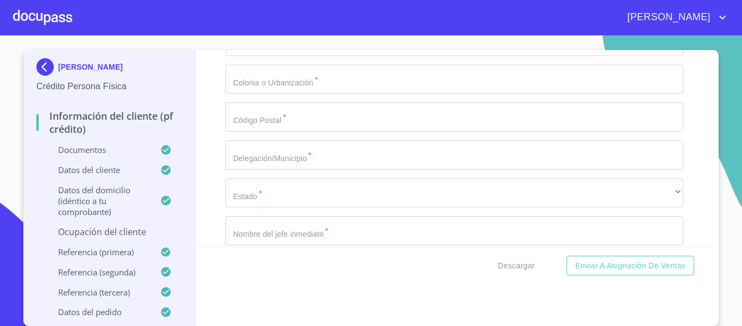
scroll to position [4784, 0]
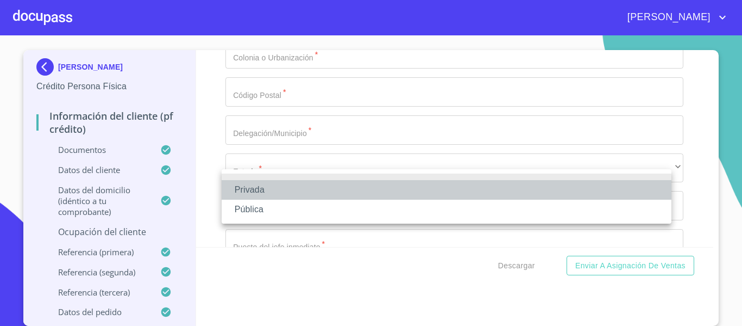
click at [238, 193] on li "Privada" at bounding box center [447, 190] width 450 height 20
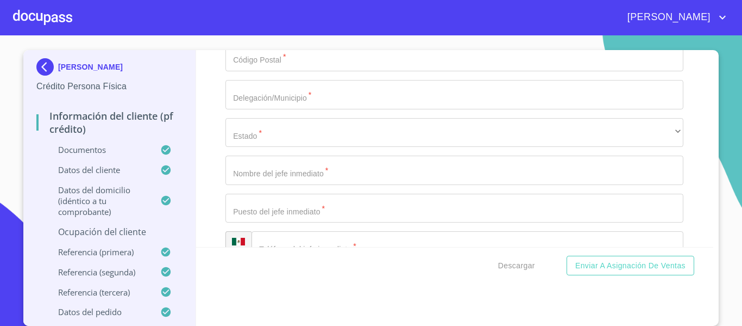
scroll to position [4838, 0]
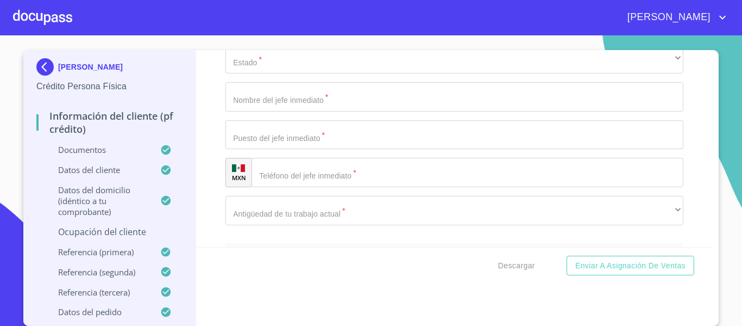
type input "SRVICIO A EQUIPOS DE COMPUTO 3312610830"
drag, startPoint x: 358, startPoint y: 110, endPoint x: 397, endPoint y: 119, distance: 40.2
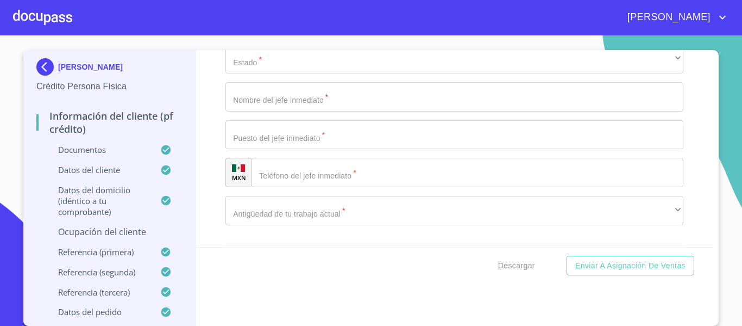
drag, startPoint x: 359, startPoint y: 109, endPoint x: 412, endPoint y: 120, distance: 53.9
paste input "[PHONE_NUMBER]"
type input "[PHONE_NUMBER]"
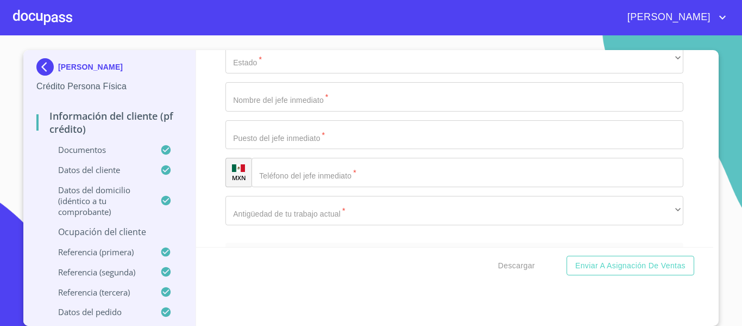
type input "SRVICIO A EQUIPOS DE COMPUTO"
type input "AV CHAPULTEPEC"
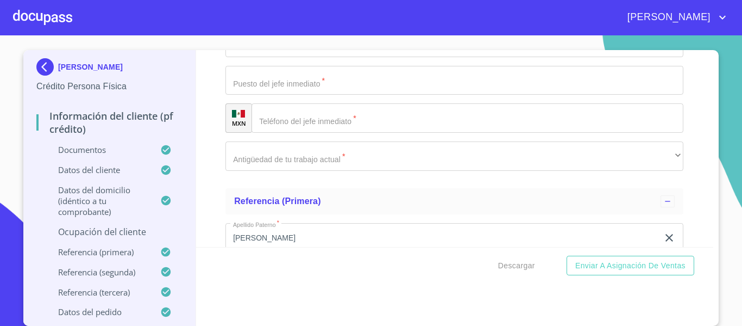
scroll to position [5001, 0]
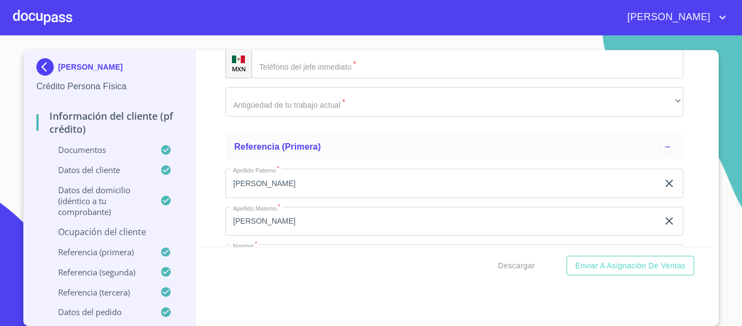
type input "2019"
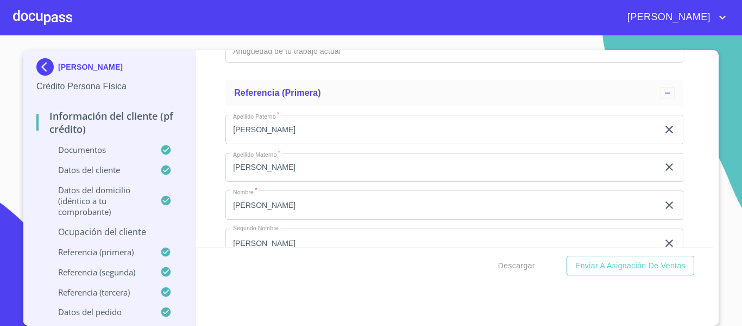
scroll to position [5056, 0]
type input "AMERICANA"
type input "44100"
click at [213, 214] on div "Información del cliente (PF crédito) Documentos Documento de identificación.   …" at bounding box center [455, 148] width 518 height 197
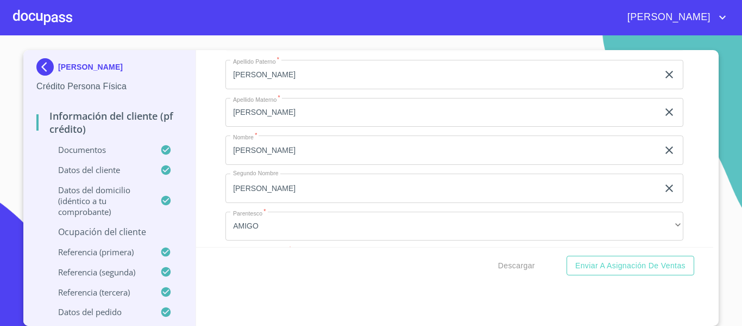
type input "[GEOGRAPHIC_DATA]"
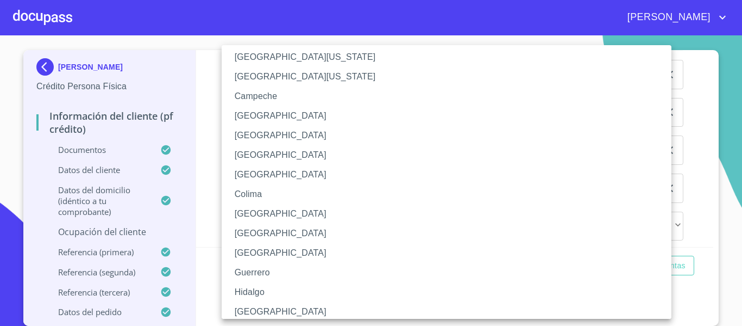
scroll to position [109, 0]
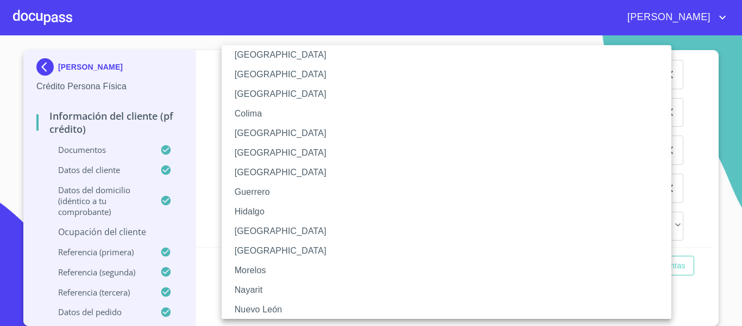
click at [256, 224] on li "[GEOGRAPHIC_DATA]" at bounding box center [451, 231] width 458 height 20
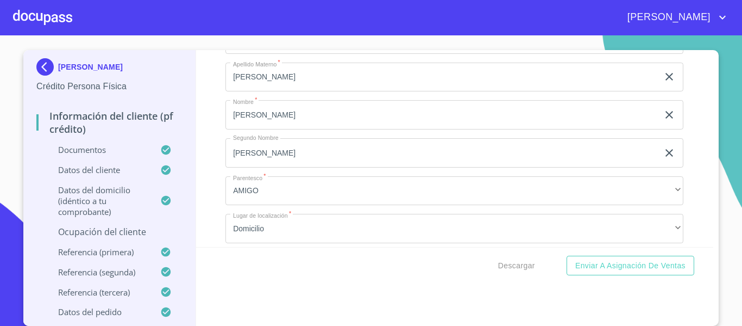
scroll to position [5164, 0]
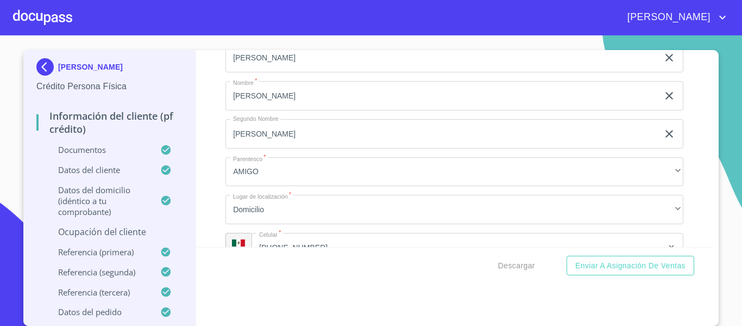
type input "J"
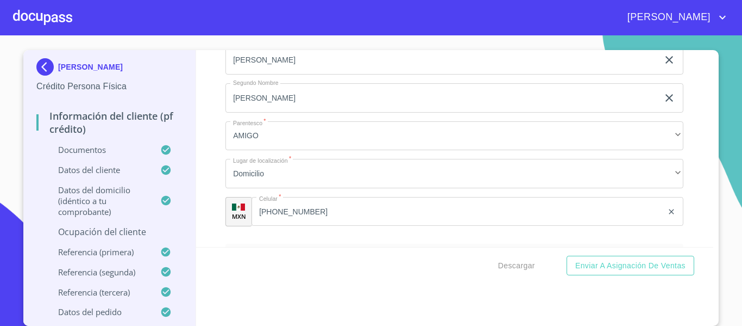
scroll to position [5219, 0]
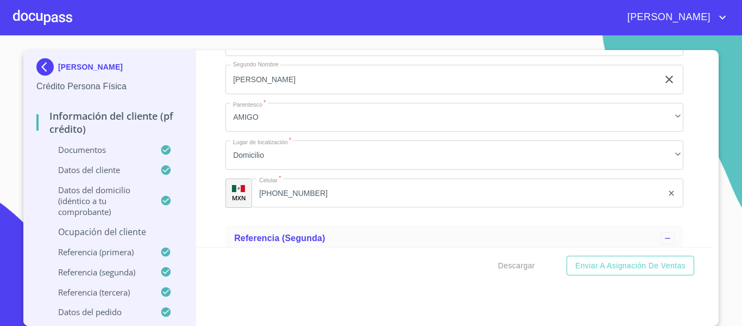
type input "[PERSON_NAME]"
type input "[PHONE_NUMBER]"
type input "J"
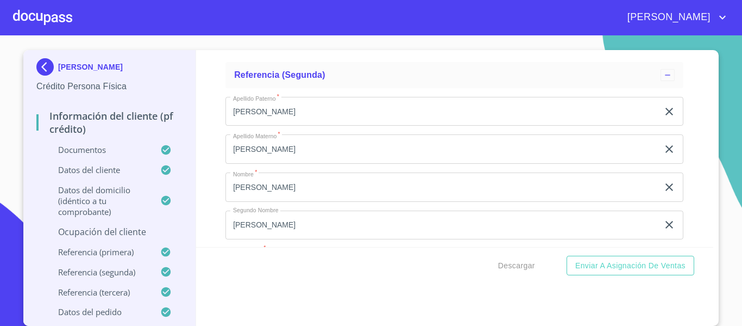
scroll to position [5327, 0]
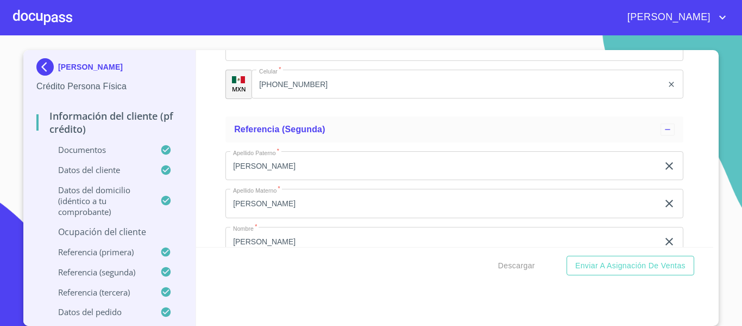
type input "SUPERVISOR"
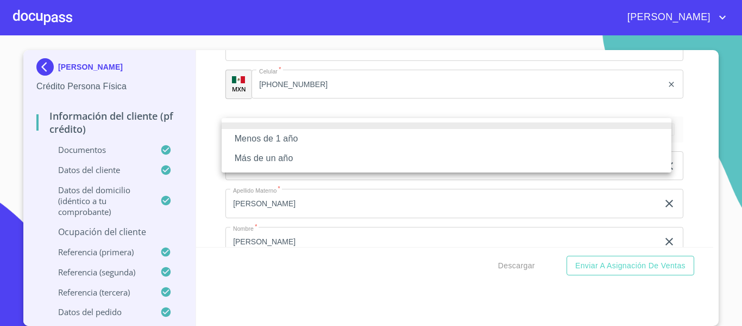
click at [248, 156] on li "Más de un año" at bounding box center [447, 158] width 450 height 20
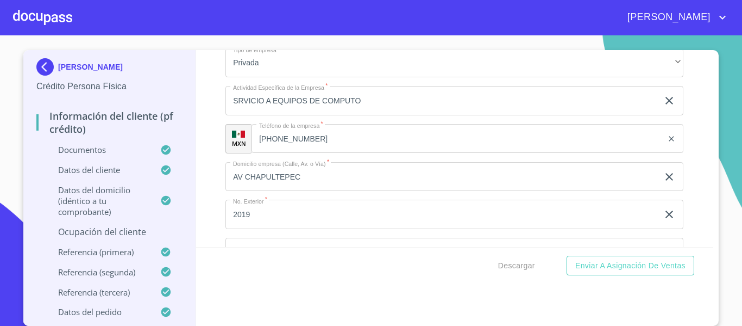
scroll to position [4567, 0]
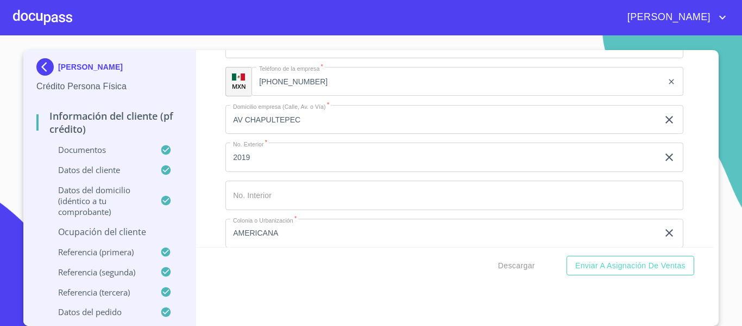
scroll to position [4621, 0]
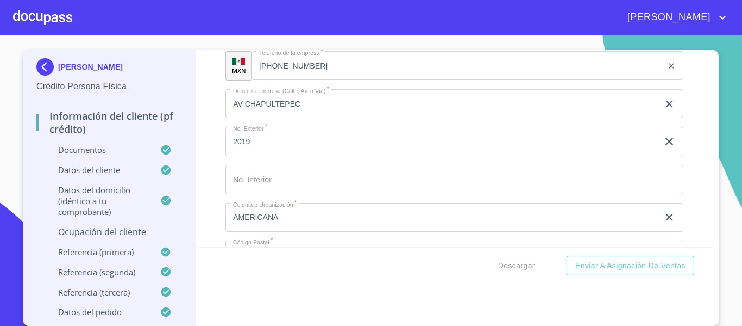
type input "INETUM HOLDING DE [GEOGRAPHIC_DATA]"
click at [208, 185] on div "Información del cliente (PF crédito) Documentos Documento de identificación.   …" at bounding box center [455, 148] width 518 height 197
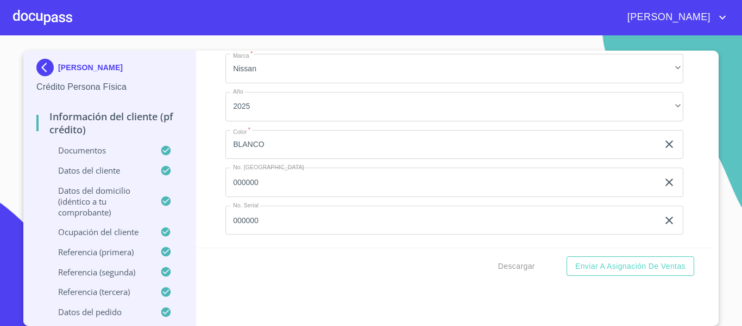
scroll to position [6306, 0]
click at [508, 264] on span "Descargar" at bounding box center [516, 266] width 37 height 14
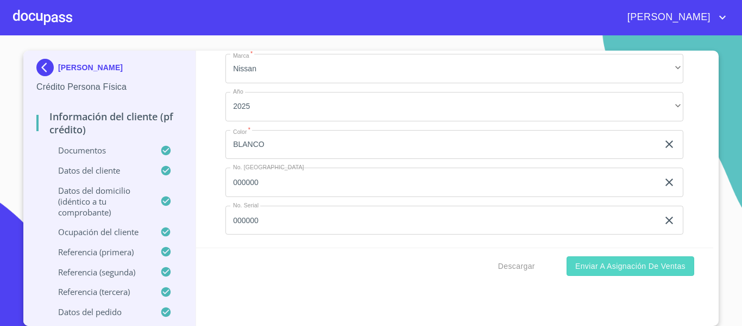
click at [599, 270] on span "Enviar a Asignación de Ventas" at bounding box center [631, 266] width 110 height 14
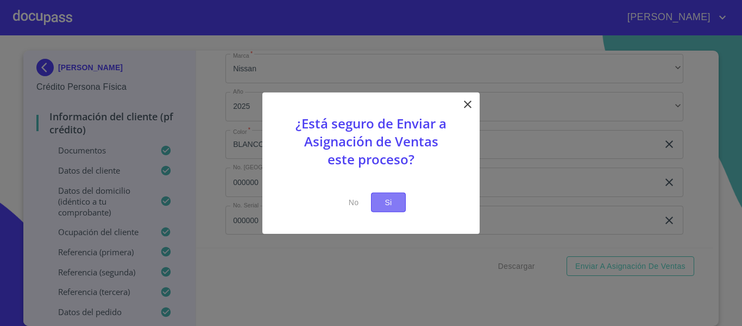
click at [389, 204] on span "Si" at bounding box center [388, 202] width 17 height 14
click at [205, 151] on div at bounding box center [371, 163] width 742 height 326
